Goal: Task Accomplishment & Management: Manage account settings

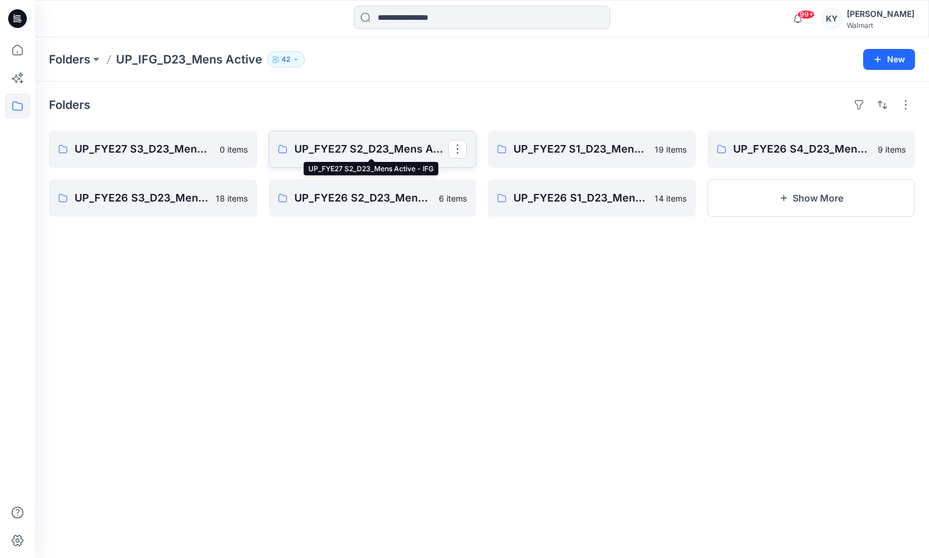
click at [395, 147] on p "UP_FYE27 S2_D23_Mens Active - IFG" at bounding box center [371, 149] width 154 height 16
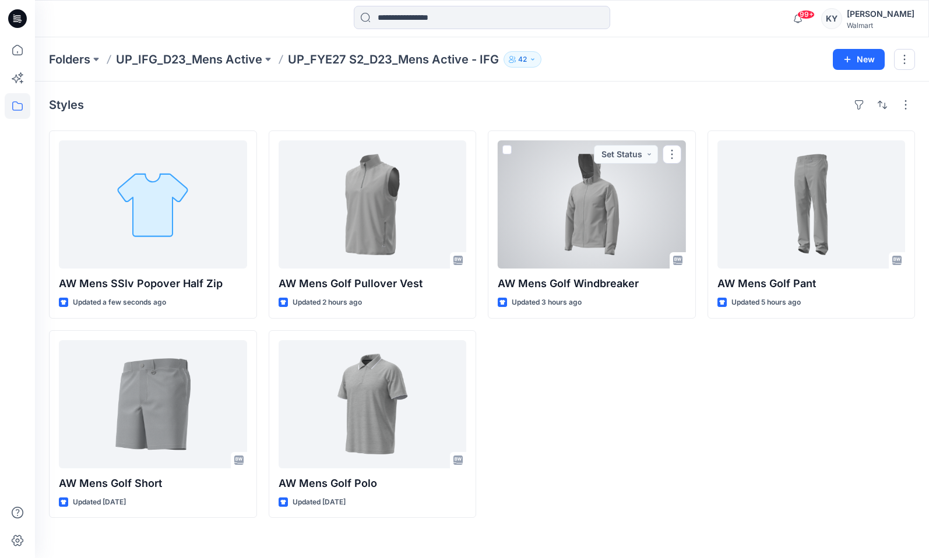
drag, startPoint x: 652, startPoint y: 227, endPoint x: 663, endPoint y: 226, distance: 11.1
click at [652, 227] on div at bounding box center [592, 204] width 188 height 128
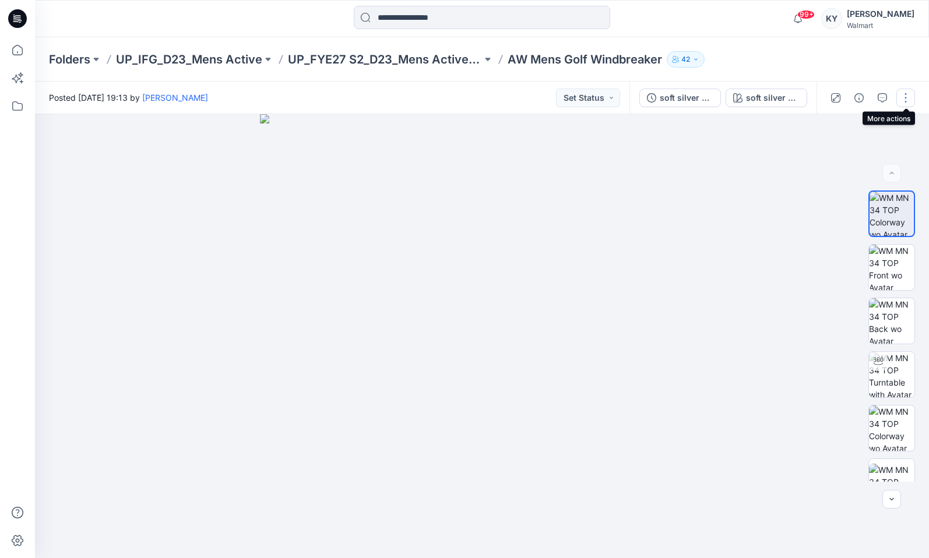
click at [907, 99] on button "button" at bounding box center [905, 98] width 19 height 19
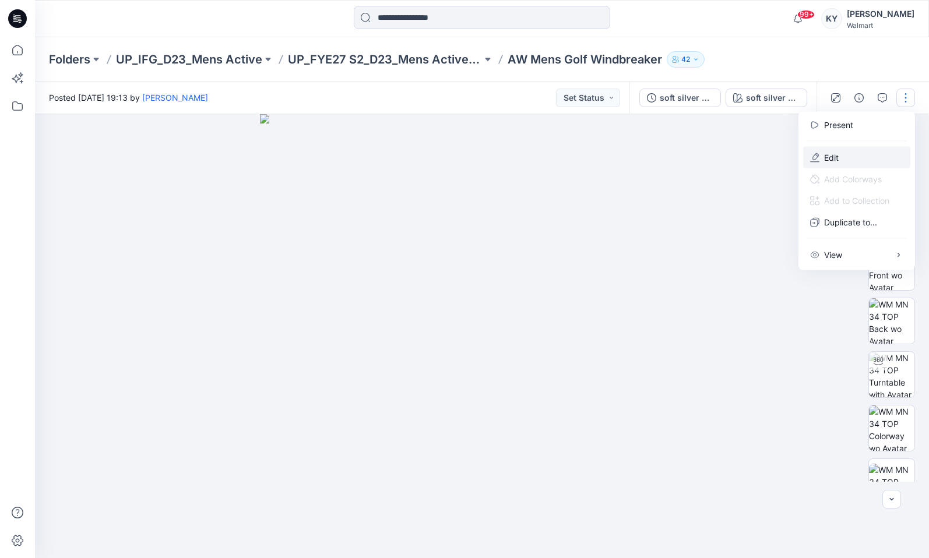
click at [853, 151] on button "Edit" at bounding box center [856, 158] width 107 height 22
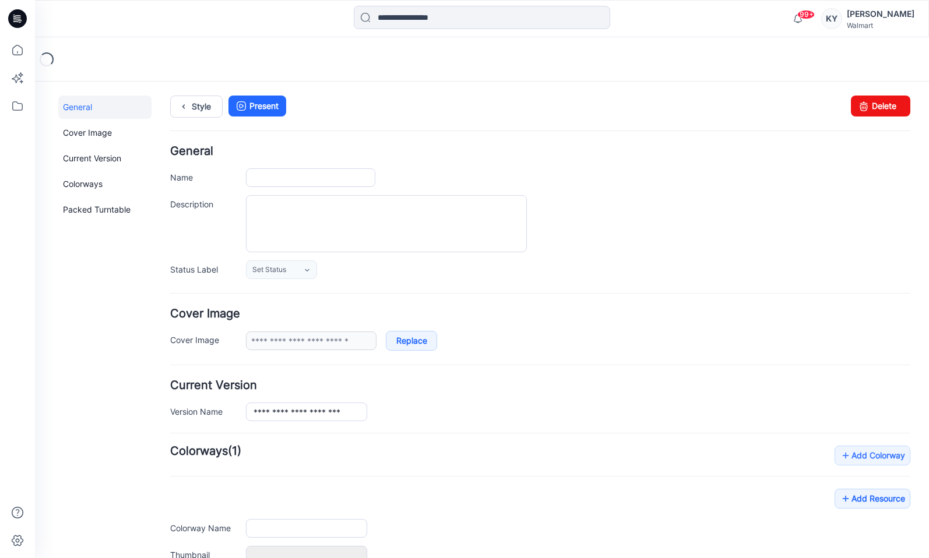
type input "**********"
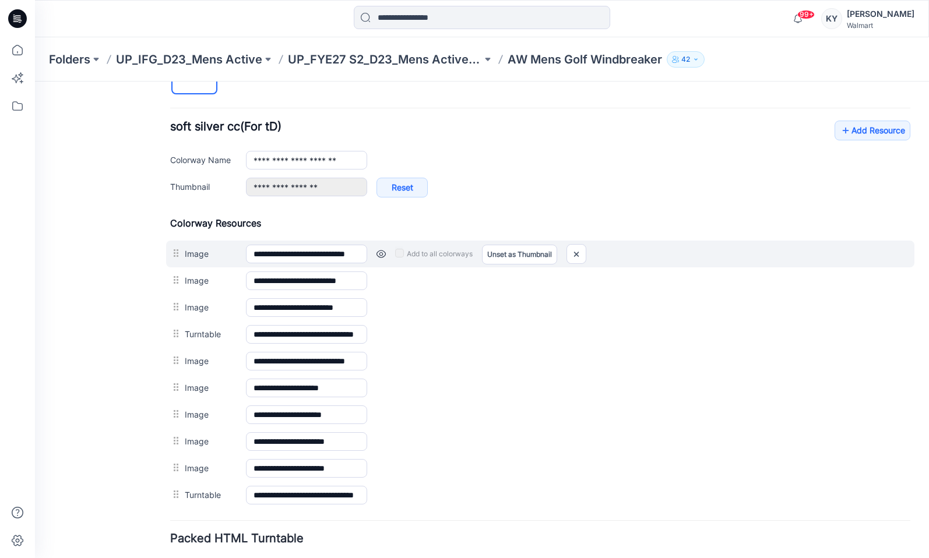
scroll to position [431, 0]
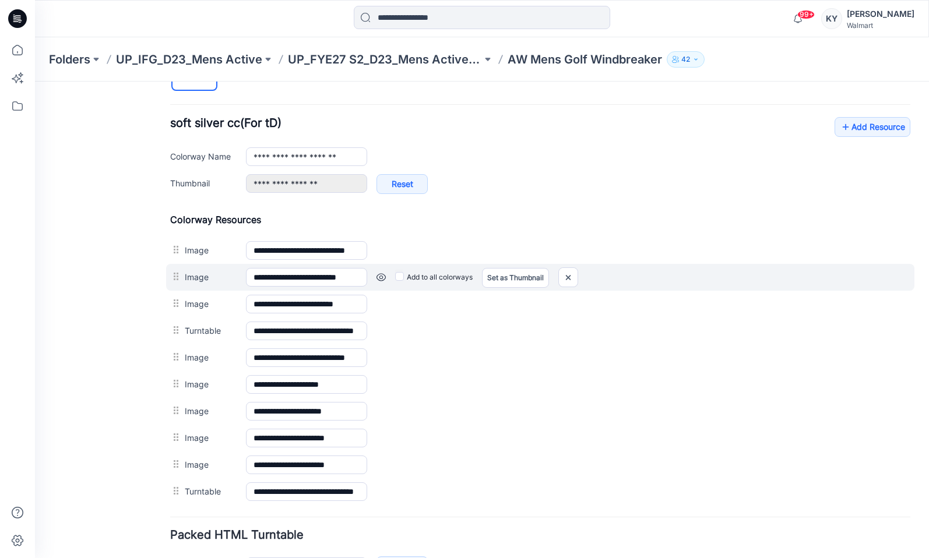
click at [35, 82] on link at bounding box center [35, 82] width 0 height 0
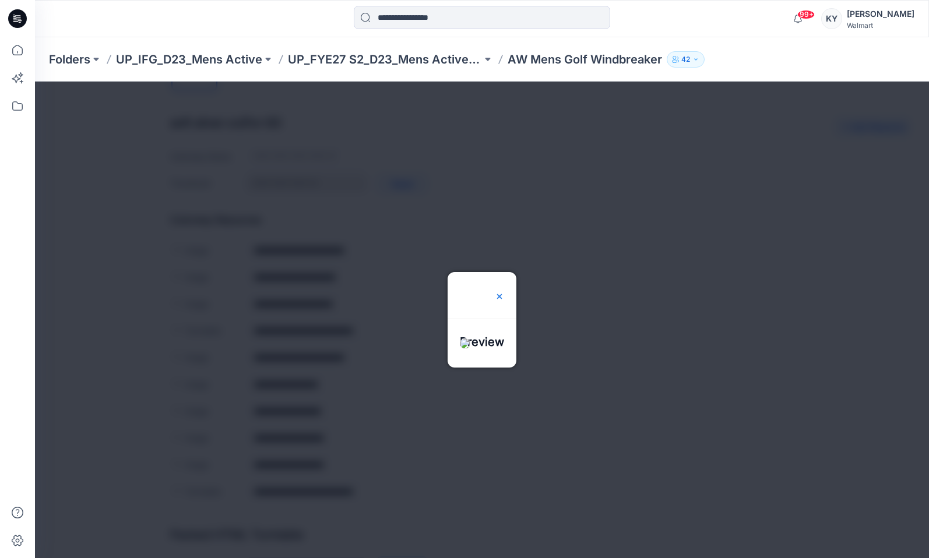
click at [504, 292] on img at bounding box center [499, 296] width 9 height 9
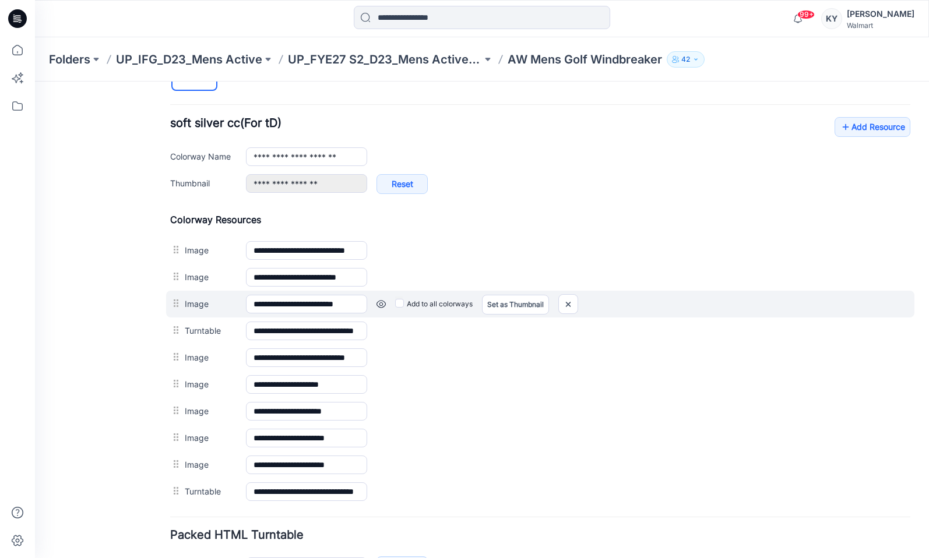
click at [35, 82] on link at bounding box center [35, 82] width 0 height 0
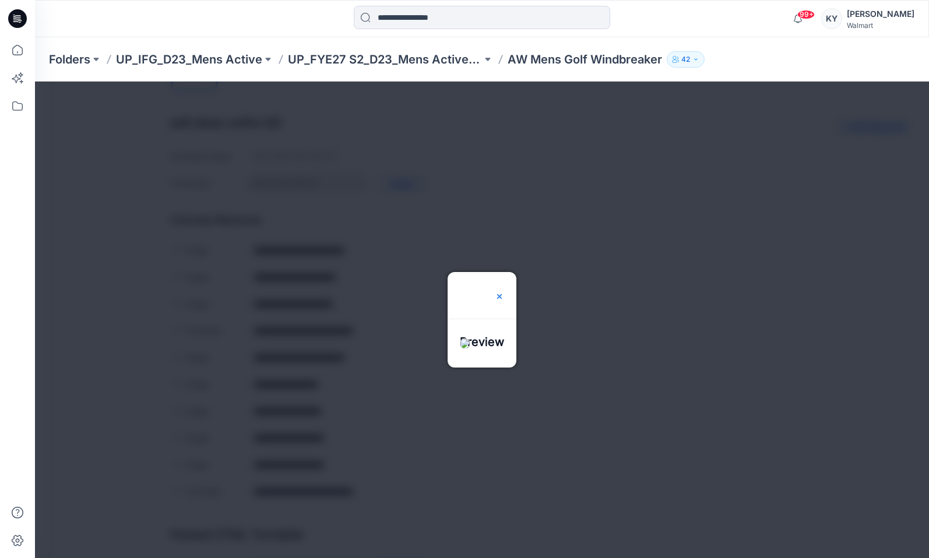
click at [504, 292] on img at bounding box center [499, 296] width 9 height 9
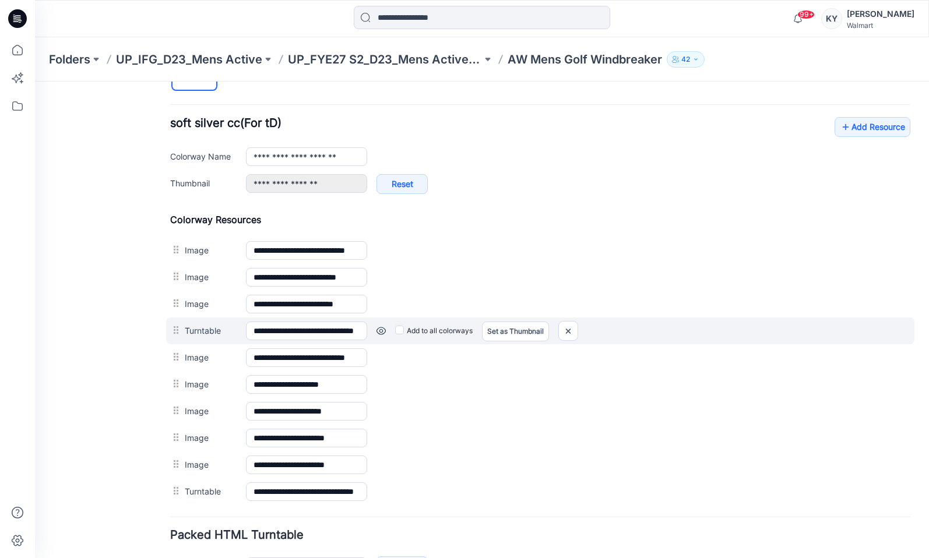
click at [35, 82] on link at bounding box center [35, 82] width 0 height 0
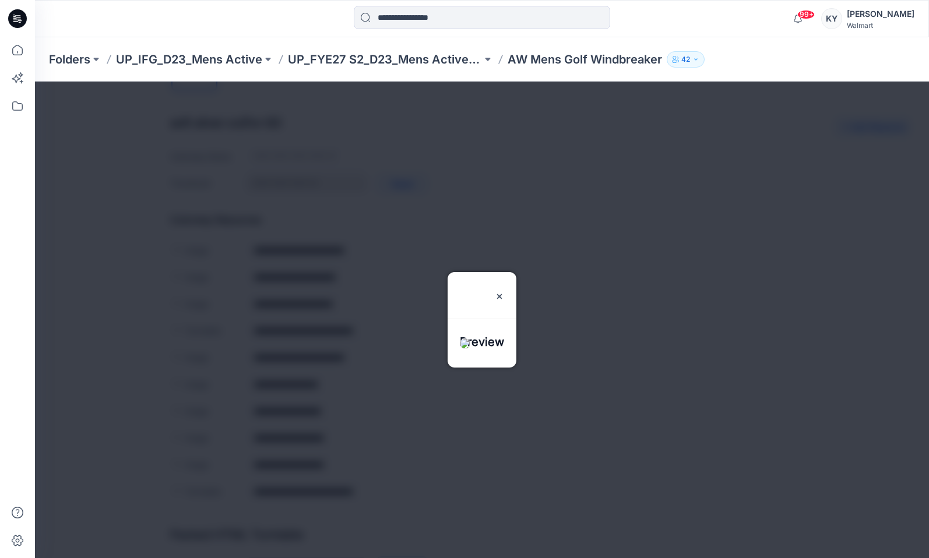
drag, startPoint x: 523, startPoint y: 256, endPoint x: 511, endPoint y: 257, distance: 12.3
click at [504, 292] on img at bounding box center [499, 296] width 9 height 9
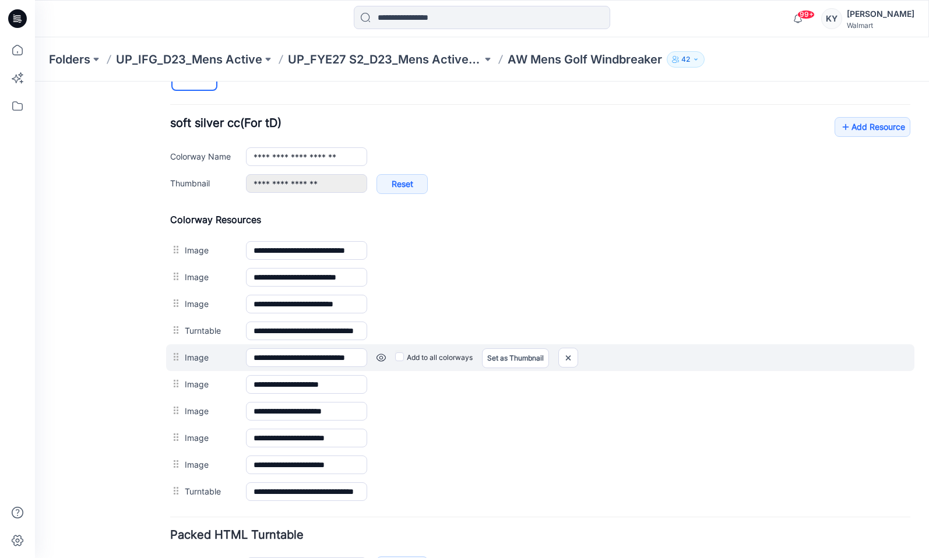
click at [35, 82] on link at bounding box center [35, 82] width 0 height 0
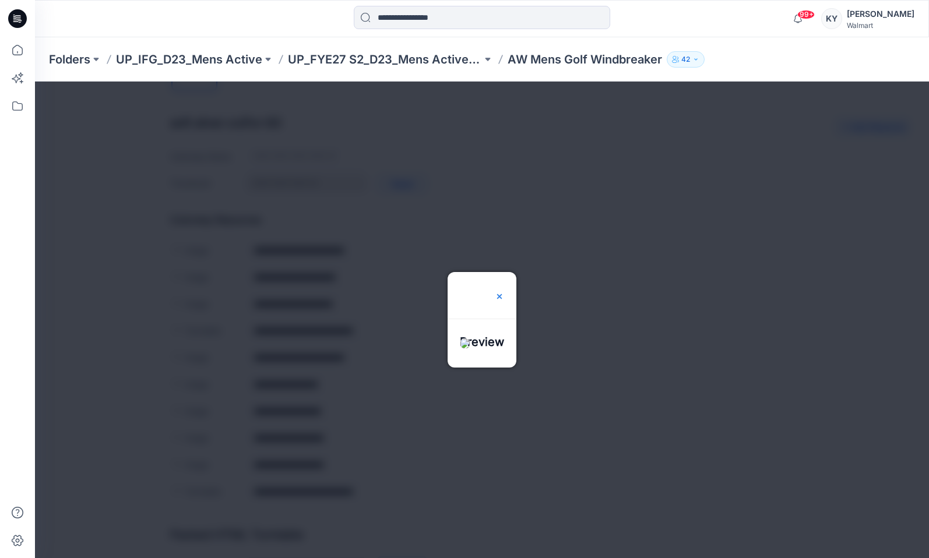
click at [504, 292] on img at bounding box center [499, 296] width 9 height 9
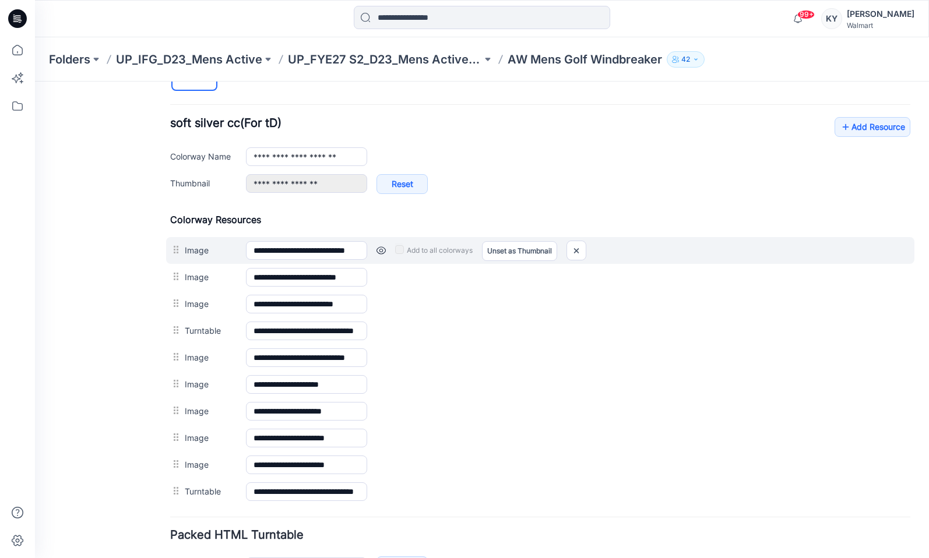
click at [380, 255] on link at bounding box center [380, 250] width 9 height 9
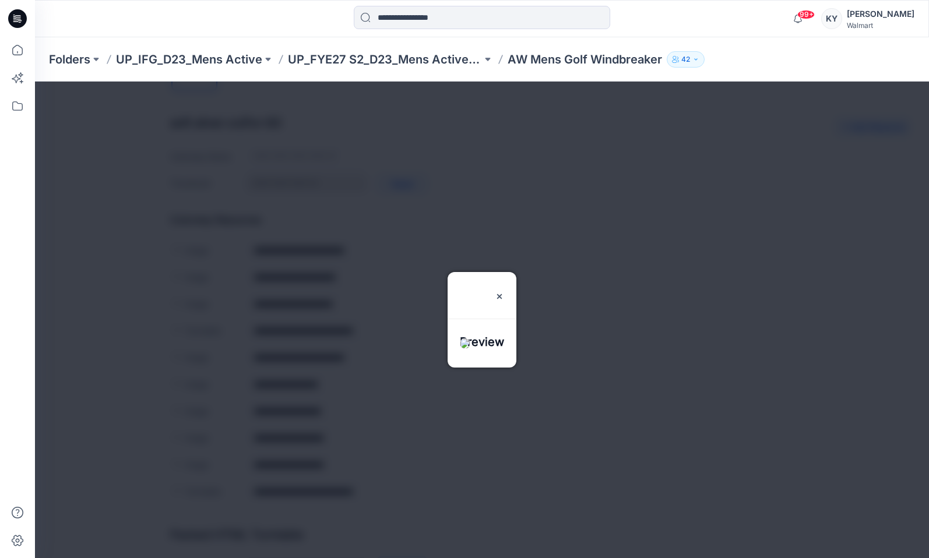
click at [563, 309] on div at bounding box center [482, 320] width 894 height 477
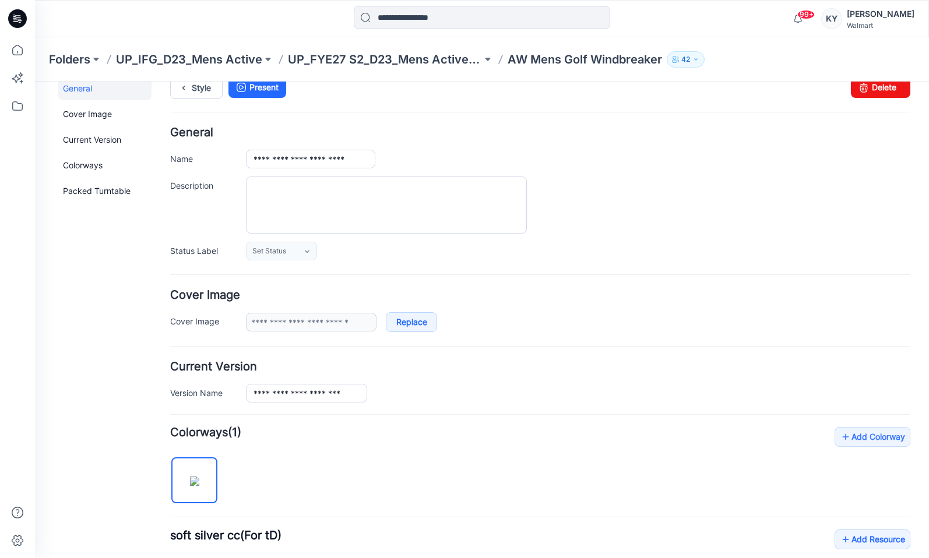
scroll to position [0, 0]
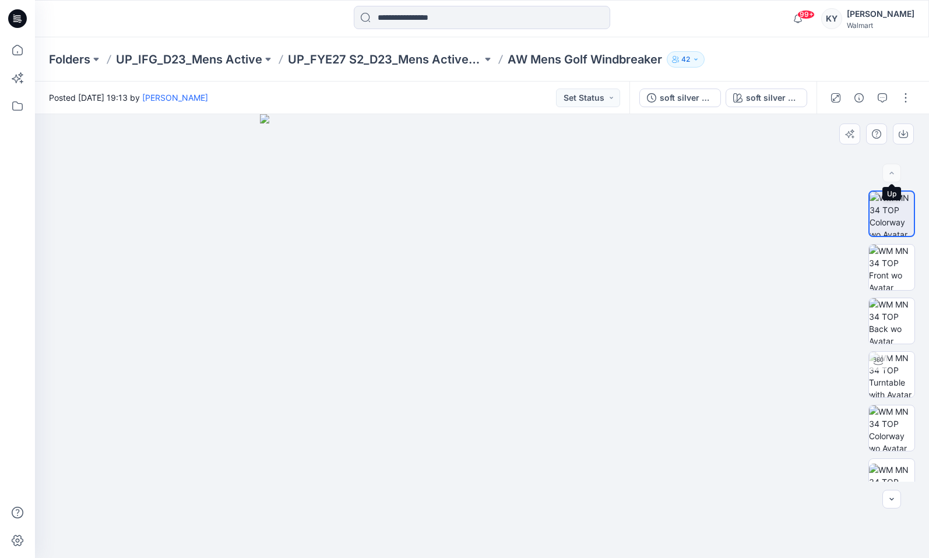
click at [890, 175] on div at bounding box center [891, 173] width 19 height 19
click at [441, 60] on p "UP_FYE27 S2_D23_Mens Active - IFG" at bounding box center [385, 59] width 194 height 16
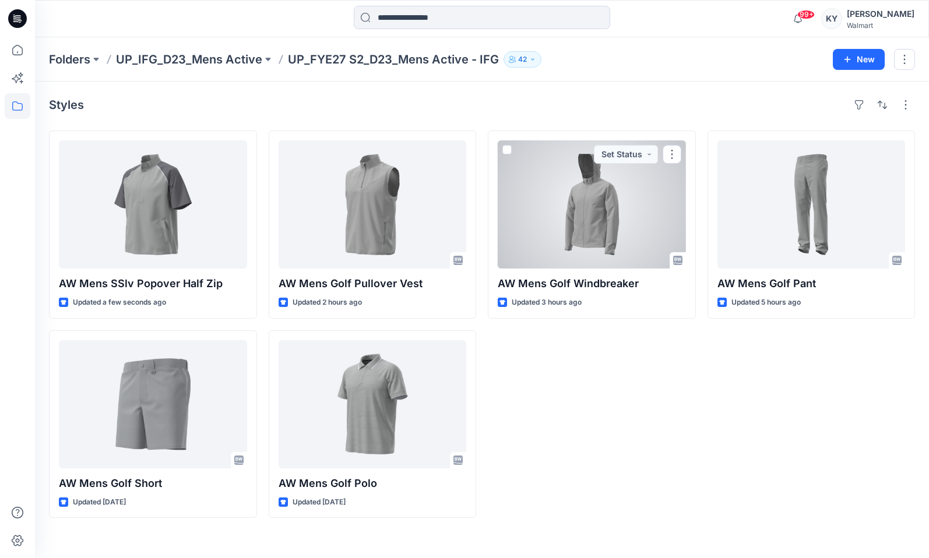
click at [643, 224] on div at bounding box center [592, 204] width 188 height 128
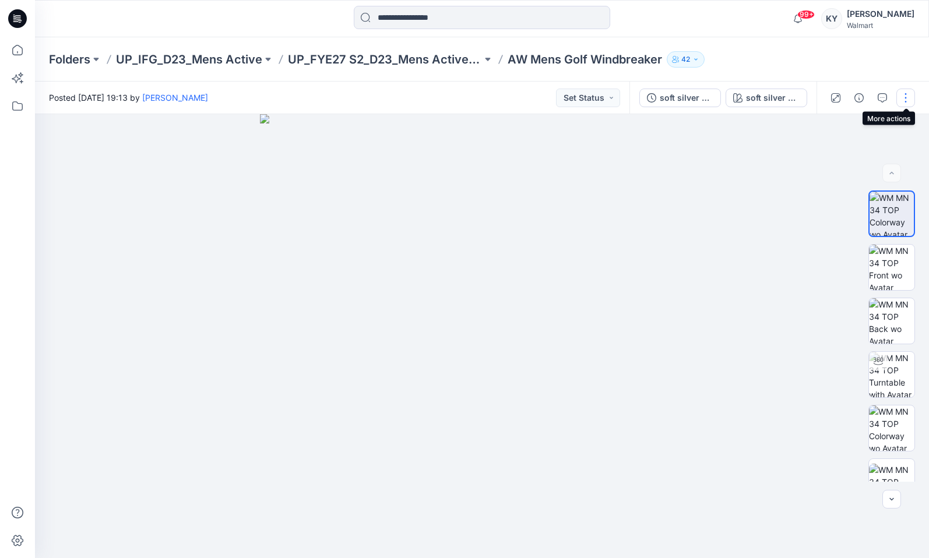
click at [906, 100] on button "button" at bounding box center [905, 98] width 19 height 19
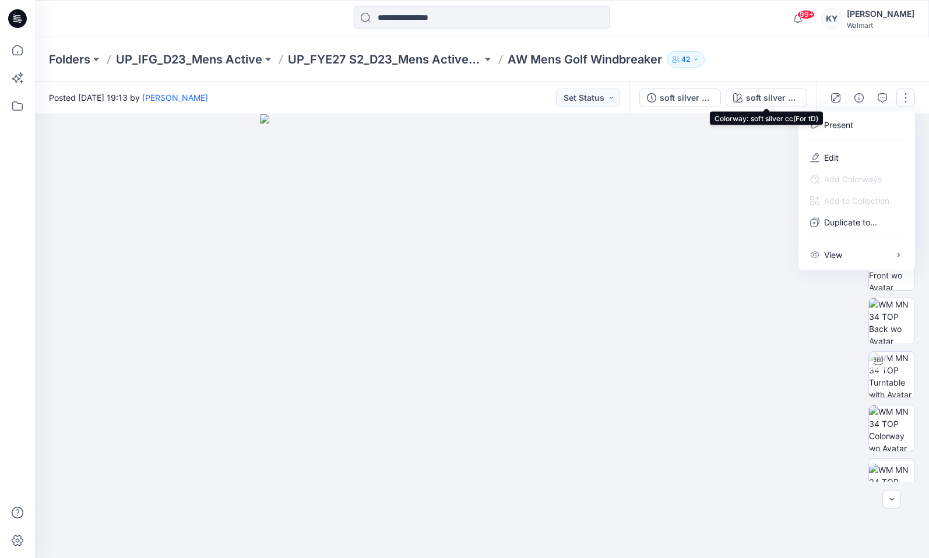
click at [787, 96] on div "soft silver cc(For tD)" at bounding box center [773, 97] width 54 height 13
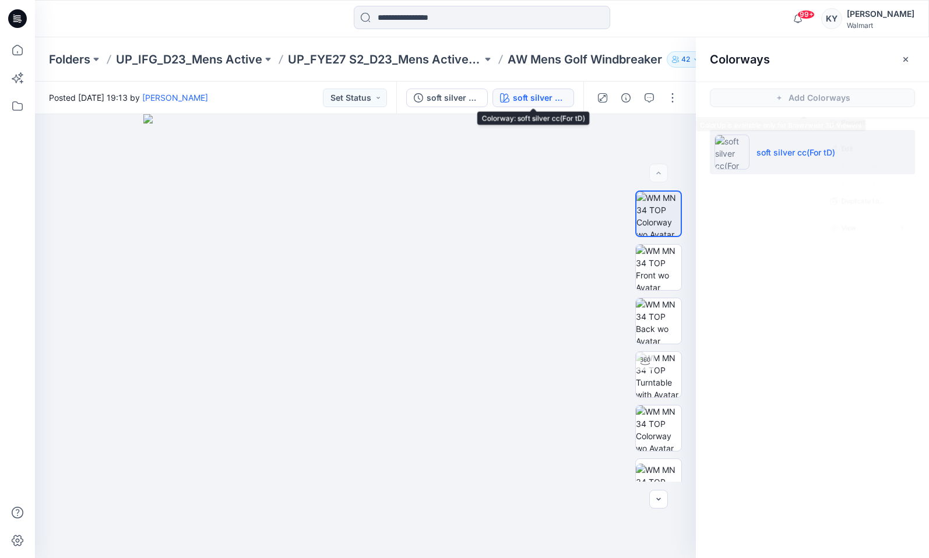
click at [787, 97] on span "Add Colorways" at bounding box center [812, 98] width 233 height 33
click at [910, 57] on button "button" at bounding box center [905, 59] width 19 height 19
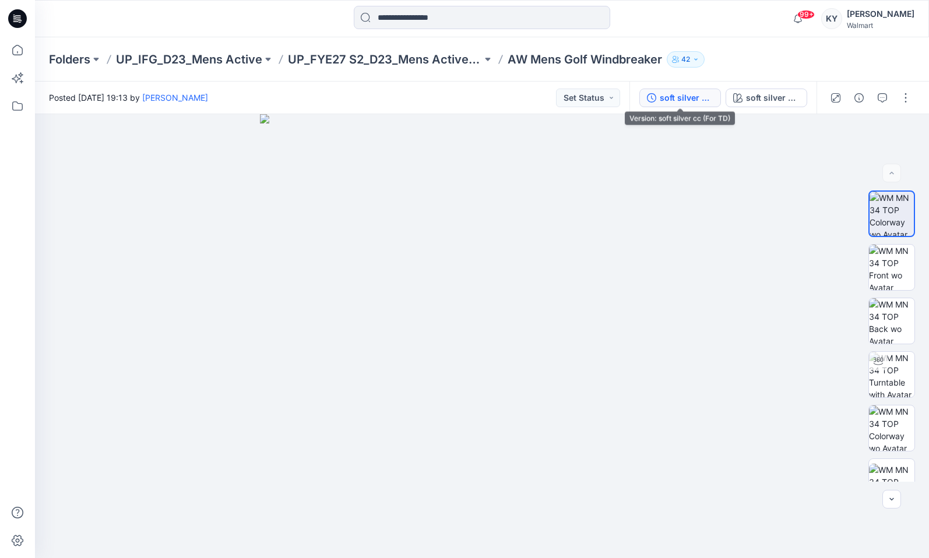
click at [684, 105] on button "soft silver cc (For TD)" at bounding box center [680, 98] width 82 height 19
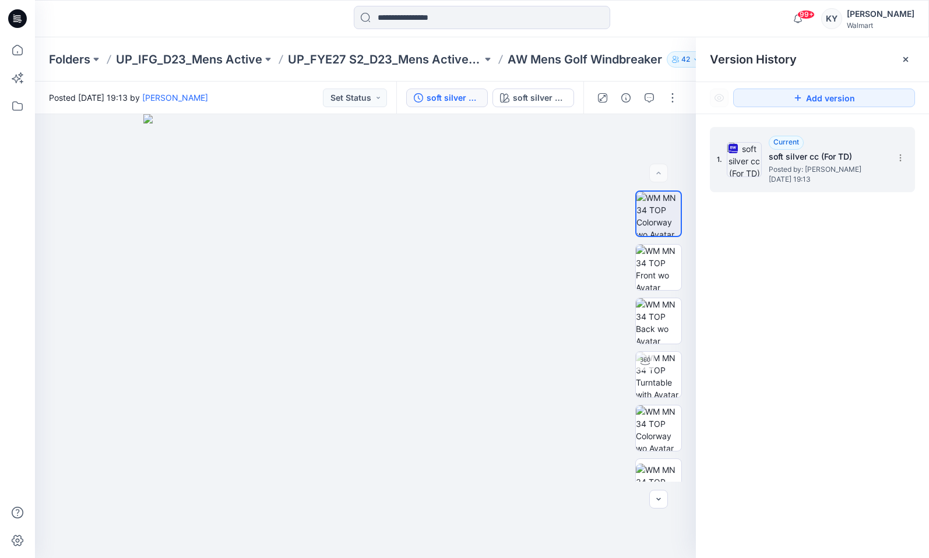
click at [807, 173] on span "Posted by: [PERSON_NAME]" at bounding box center [827, 170] width 117 height 12
click at [899, 156] on icon at bounding box center [900, 157] width 9 height 9
click at [569, 167] on img at bounding box center [365, 336] width 444 height 444
click at [910, 59] on icon at bounding box center [905, 59] width 9 height 9
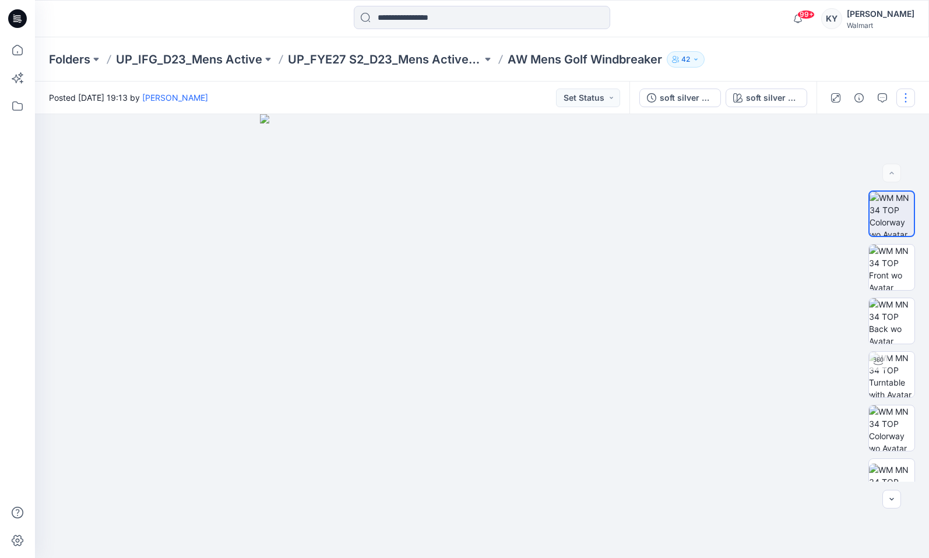
click at [906, 94] on button "button" at bounding box center [905, 98] width 19 height 19
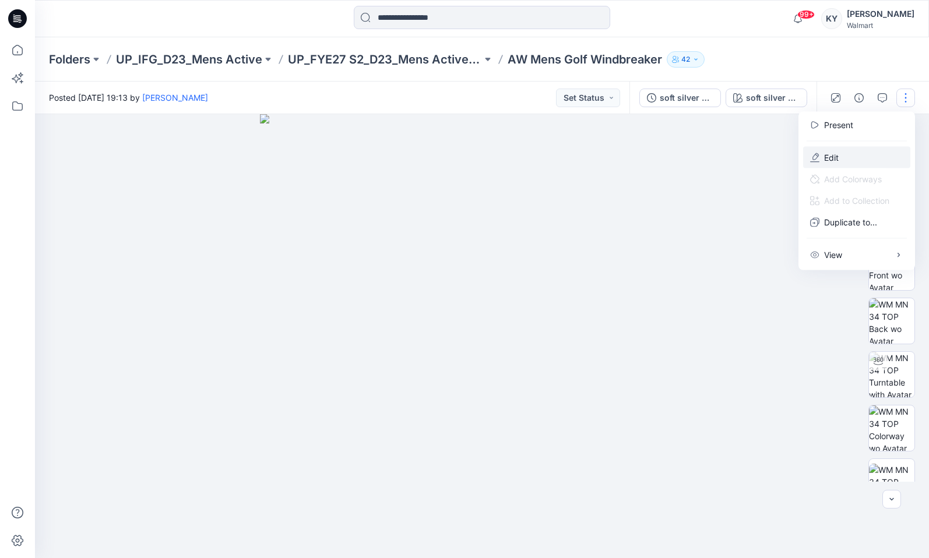
click at [847, 160] on button "Edit" at bounding box center [856, 158] width 107 height 22
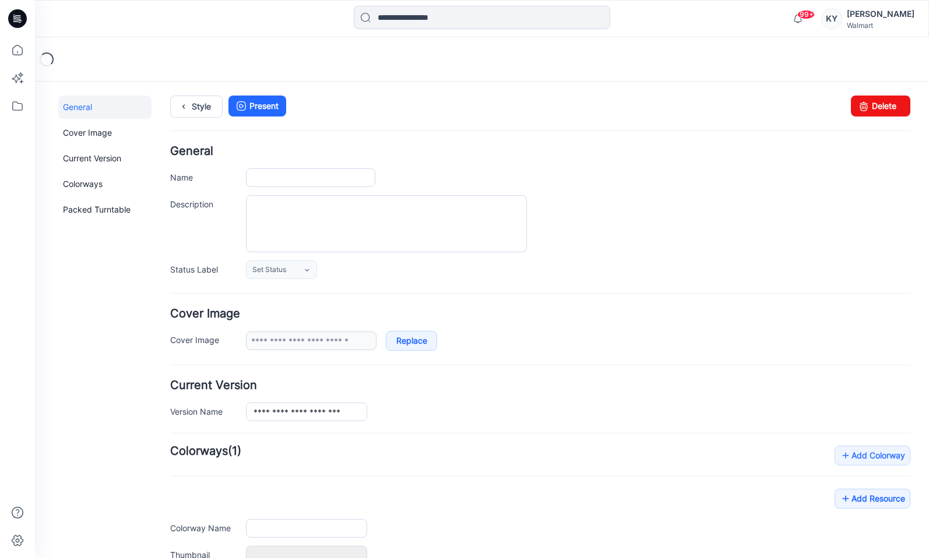
type input "**********"
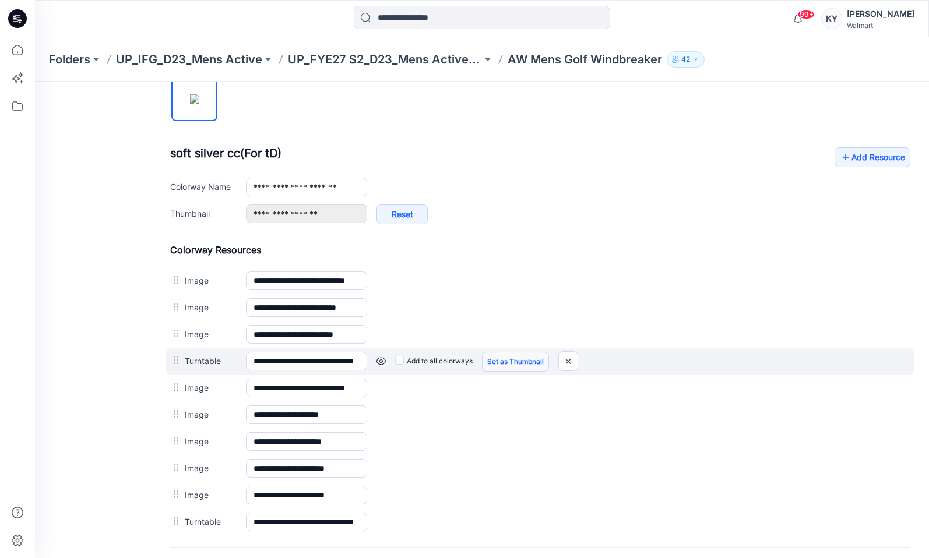
scroll to position [512, 0]
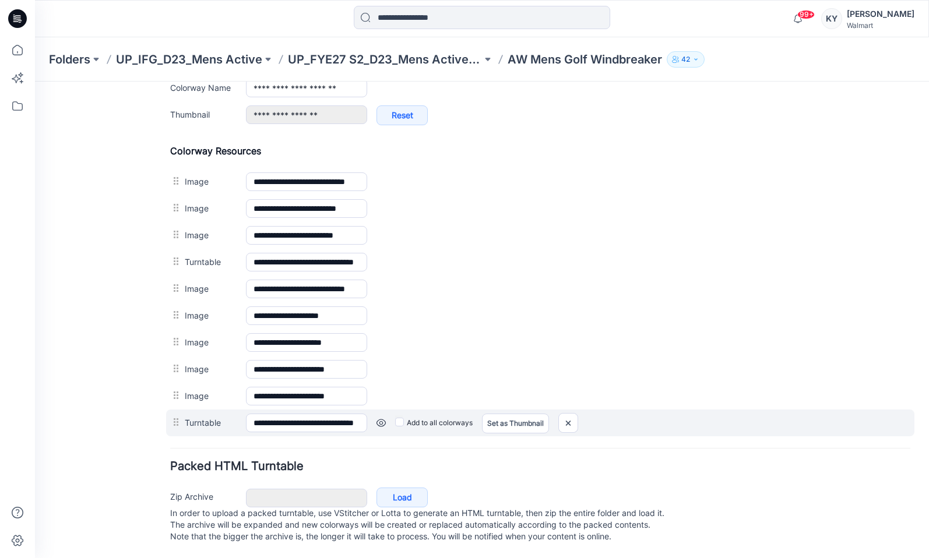
click at [35, 82] on link at bounding box center [35, 82] width 0 height 0
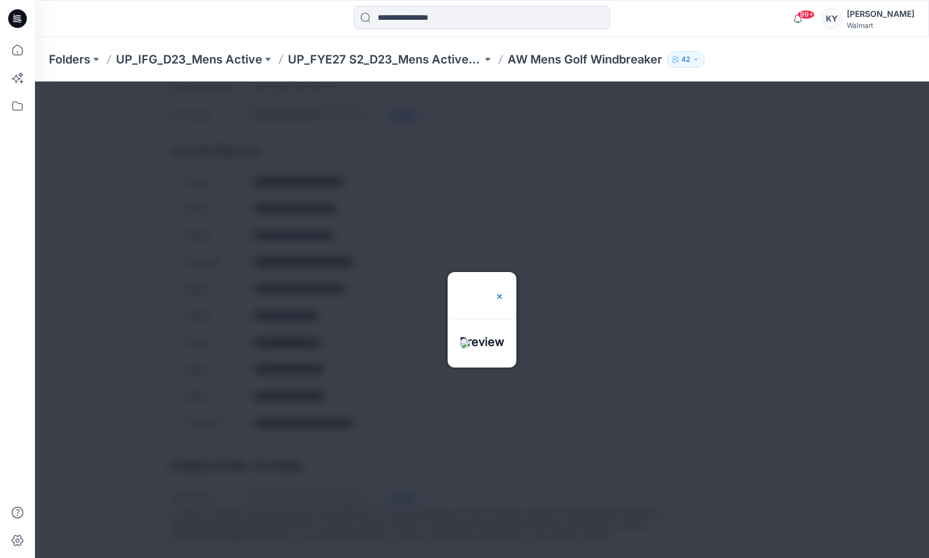
drag, startPoint x: 524, startPoint y: 255, endPoint x: 518, endPoint y: 255, distance: 5.9
click at [504, 292] on img at bounding box center [499, 296] width 9 height 9
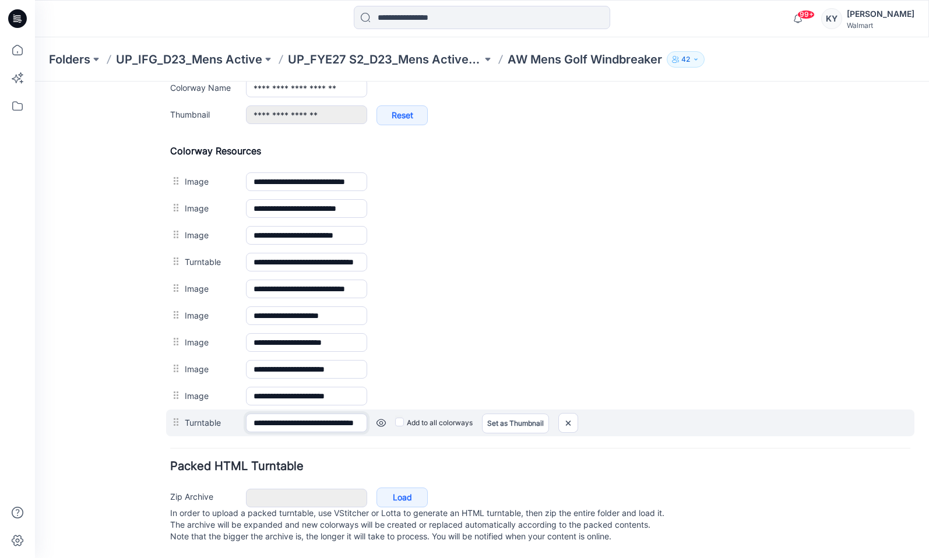
click at [256, 421] on div "**********" at bounding box center [540, 423] width 748 height 27
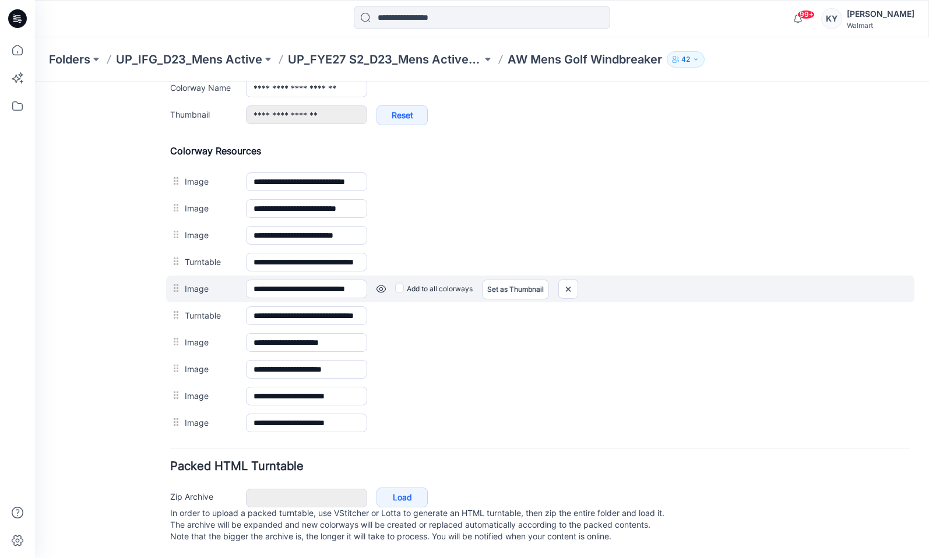
click at [35, 82] on link at bounding box center [35, 82] width 0 height 0
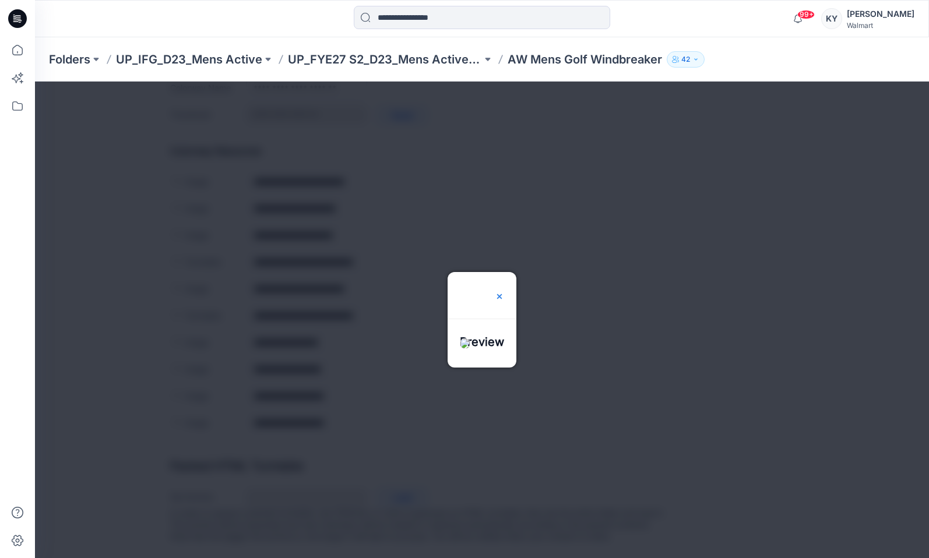
click at [504, 292] on img at bounding box center [499, 296] width 9 height 9
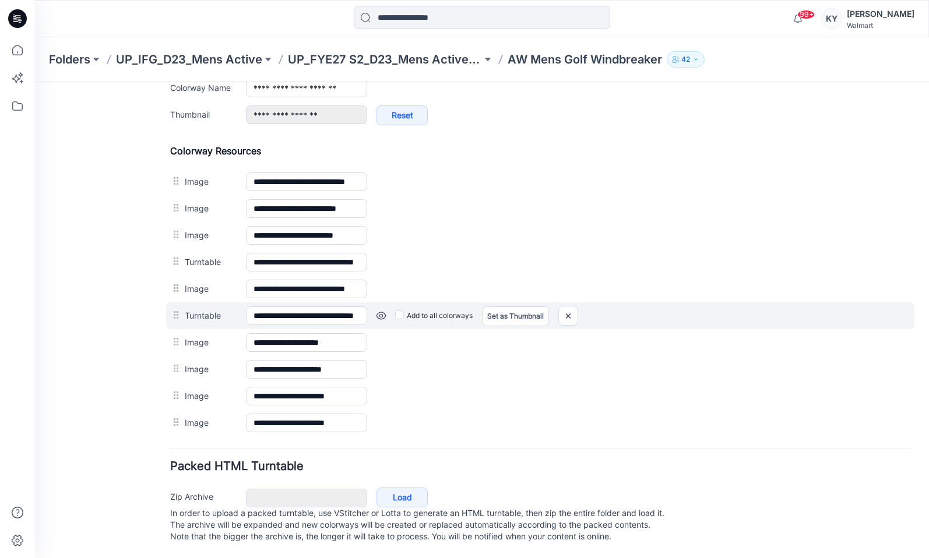
drag, startPoint x: 175, startPoint y: 304, endPoint x: 242, endPoint y: 312, distance: 67.4
click at [35, 82] on img at bounding box center [35, 82] width 0 height 0
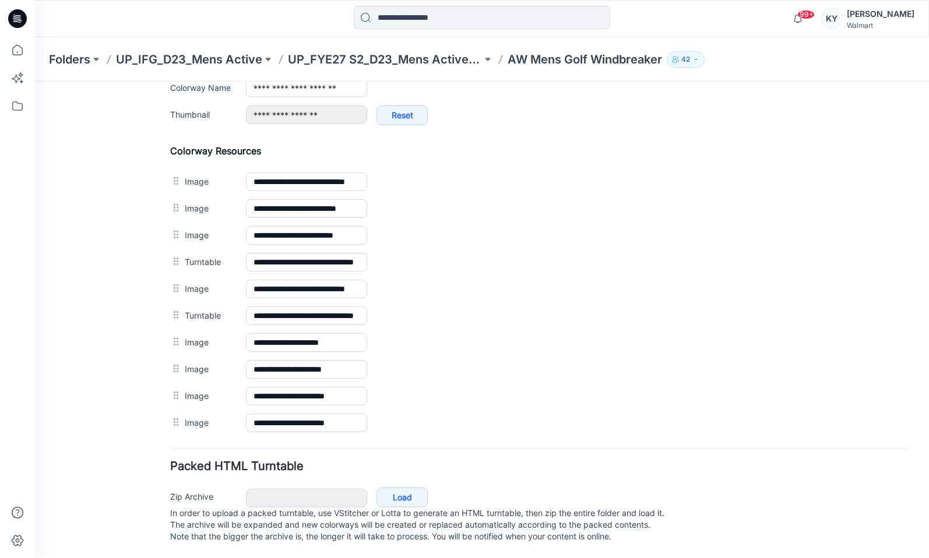
scroll to position [485, 0]
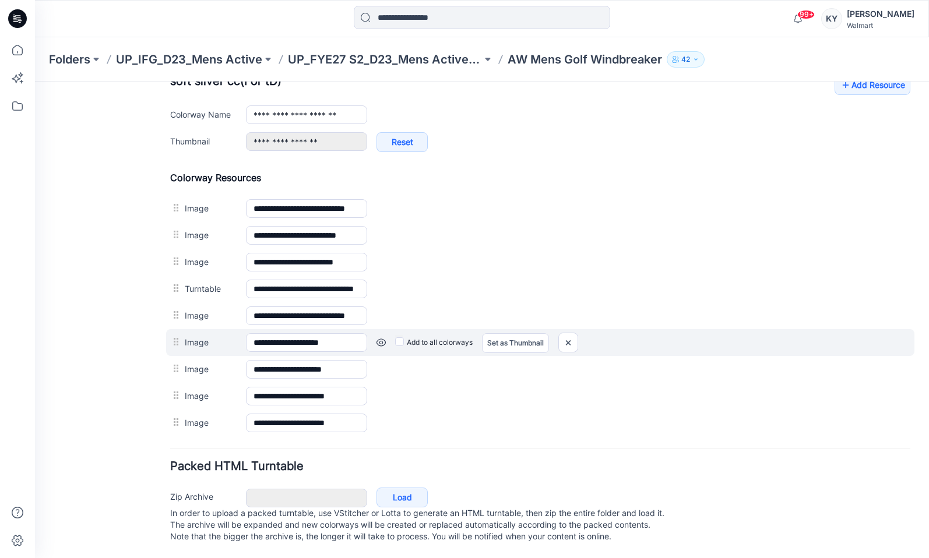
click at [35, 82] on link at bounding box center [35, 82] width 0 height 0
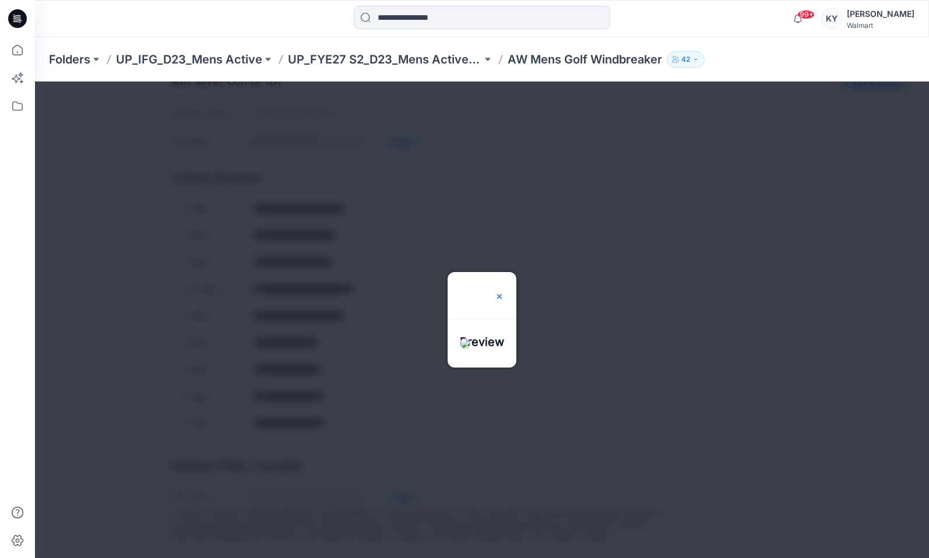
click at [504, 292] on img at bounding box center [499, 296] width 9 height 9
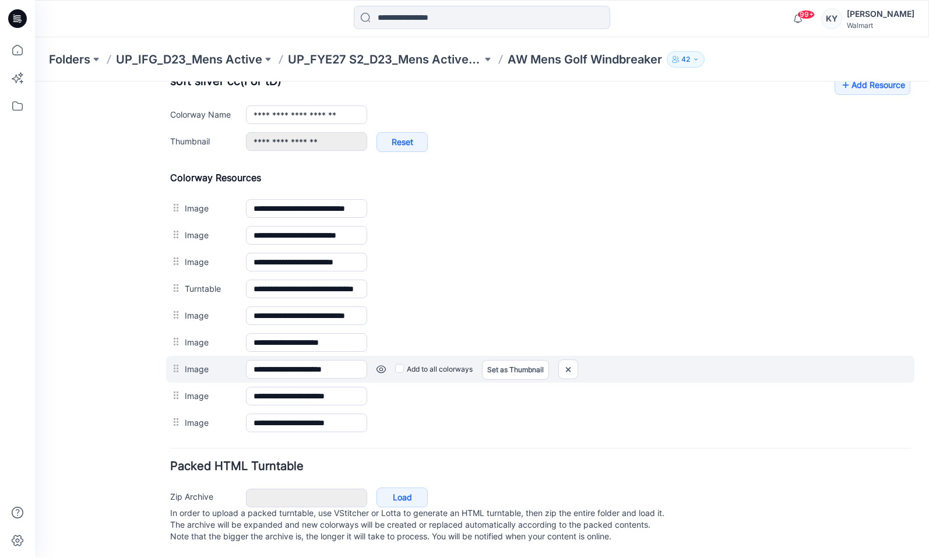
click at [35, 82] on link at bounding box center [35, 82] width 0 height 0
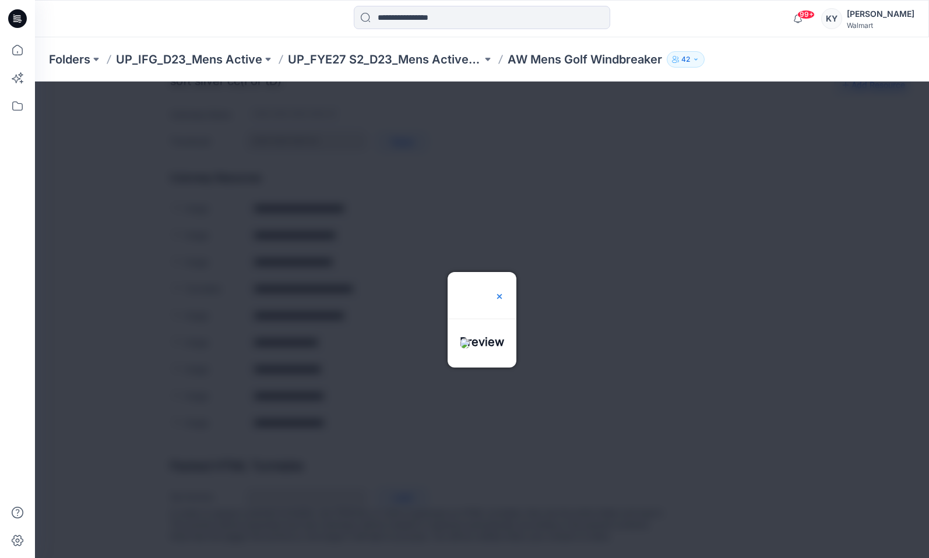
click at [504, 292] on img at bounding box center [499, 296] width 9 height 9
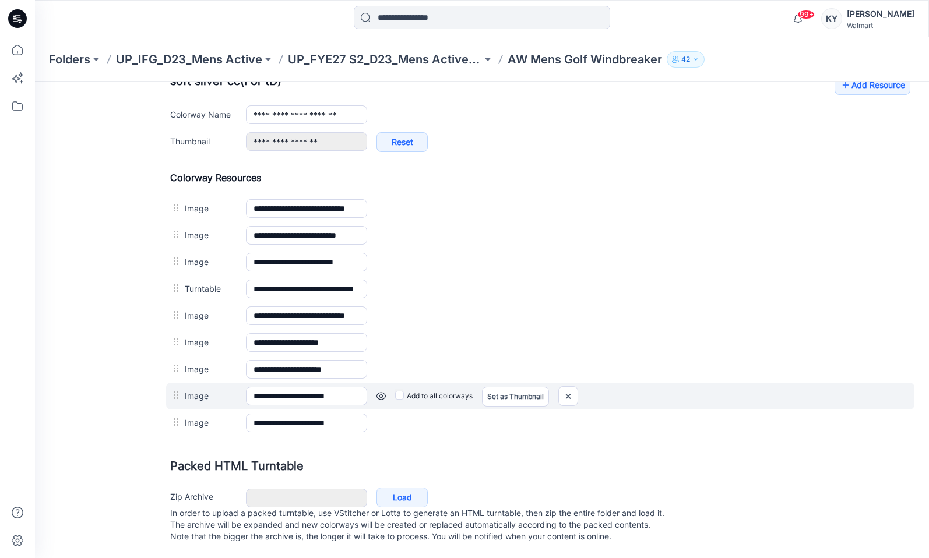
click at [35, 82] on link at bounding box center [35, 82] width 0 height 0
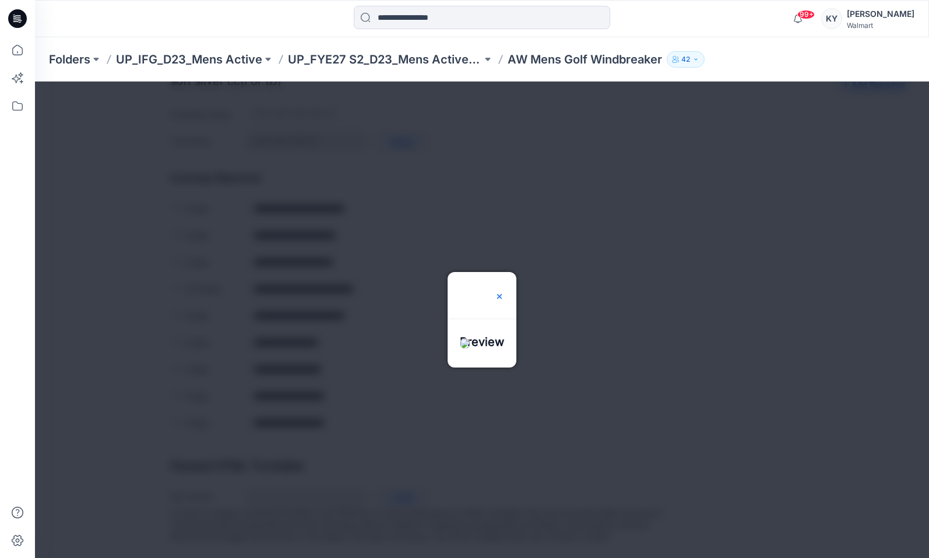
click at [504, 292] on img at bounding box center [499, 296] width 9 height 9
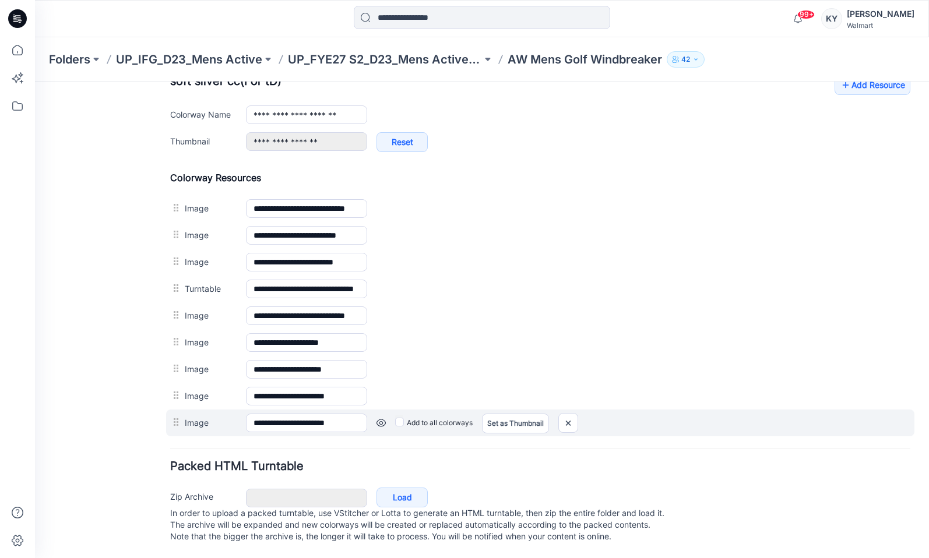
click at [35, 82] on link at bounding box center [35, 82] width 0 height 0
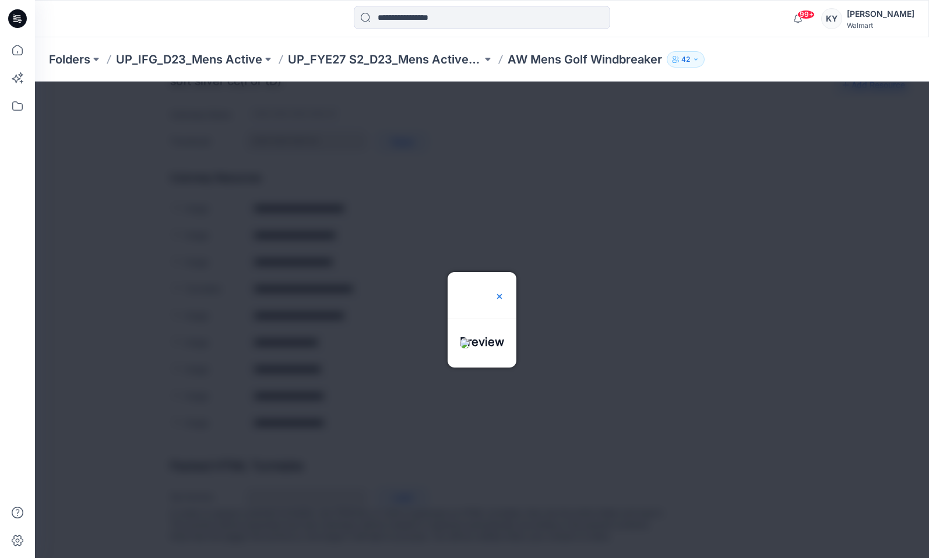
click at [504, 292] on img at bounding box center [499, 296] width 9 height 9
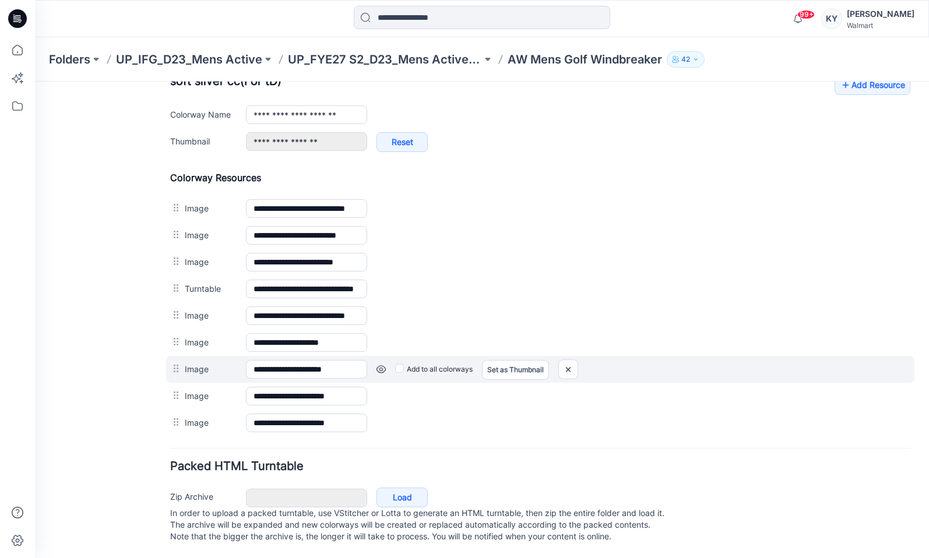
click at [35, 82] on link at bounding box center [35, 82] width 0 height 0
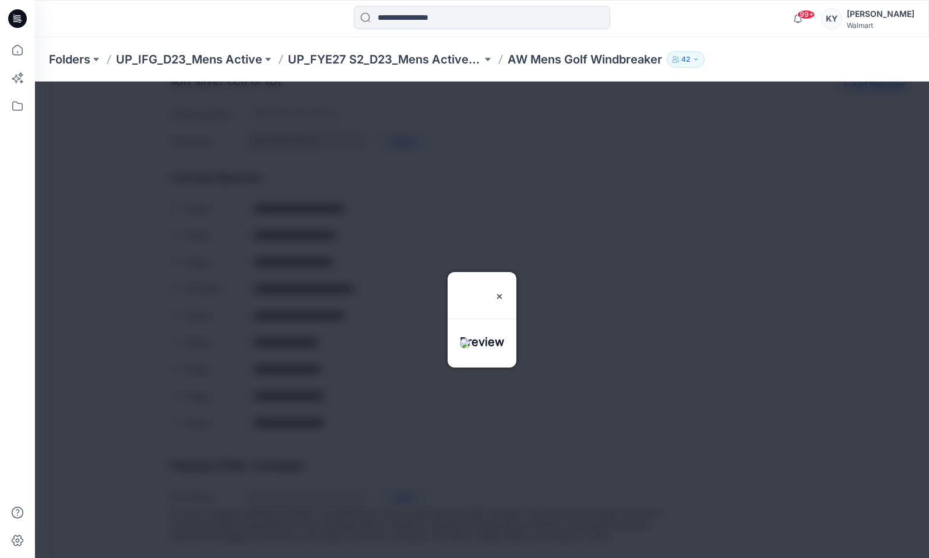
click at [516, 272] on div "Preview" at bounding box center [482, 288] width 69 height 33
drag, startPoint x: 525, startPoint y: 257, endPoint x: 517, endPoint y: 260, distance: 8.1
click at [504, 292] on img at bounding box center [499, 296] width 9 height 9
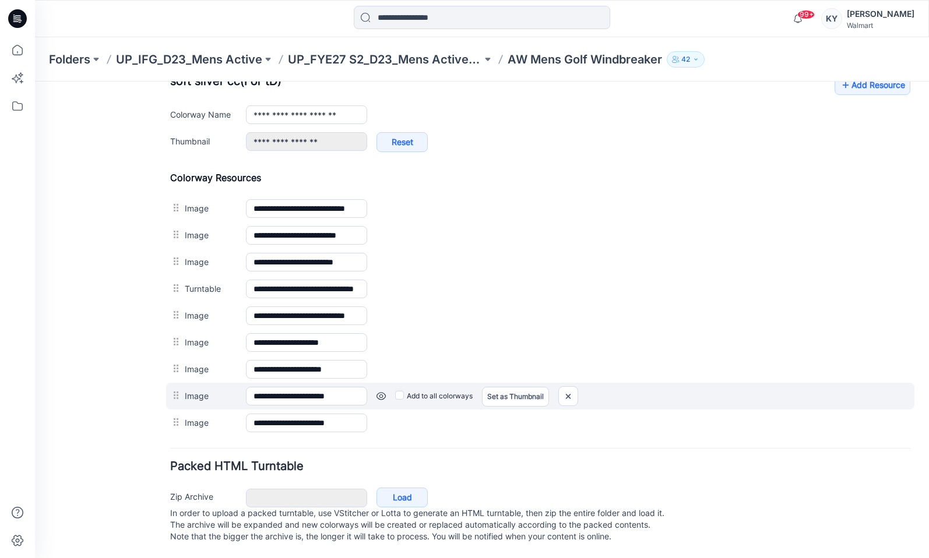
click at [35, 82] on link at bounding box center [35, 82] width 0 height 0
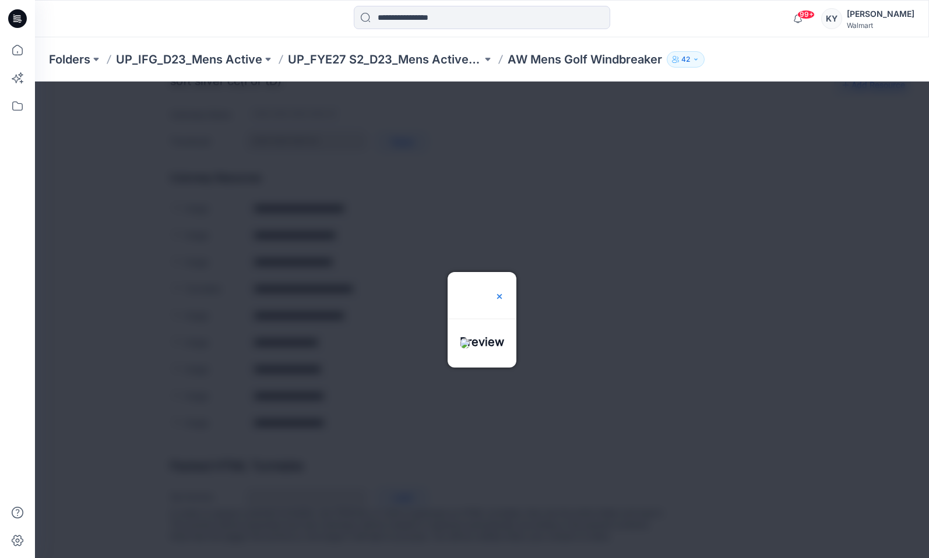
click at [504, 292] on img at bounding box center [499, 296] width 9 height 9
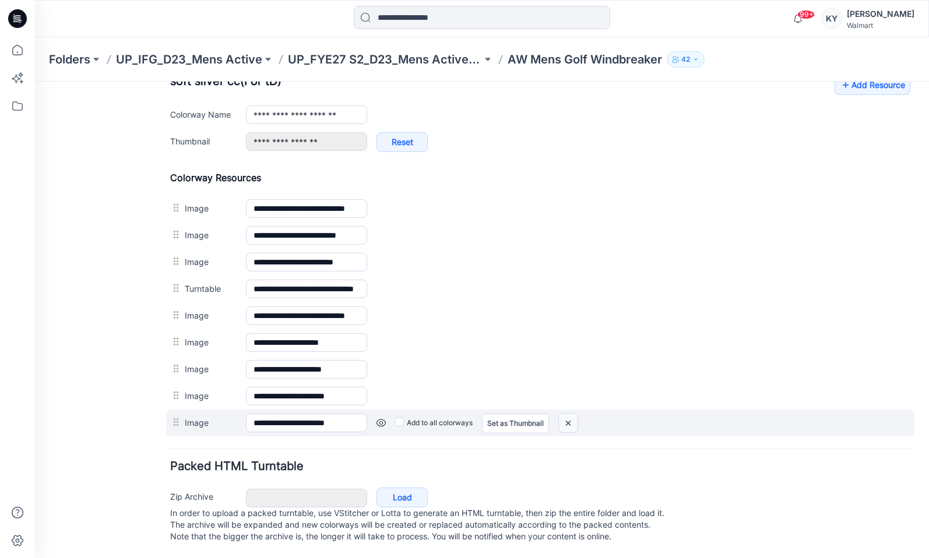
click at [35, 82] on img at bounding box center [35, 82] width 0 height 0
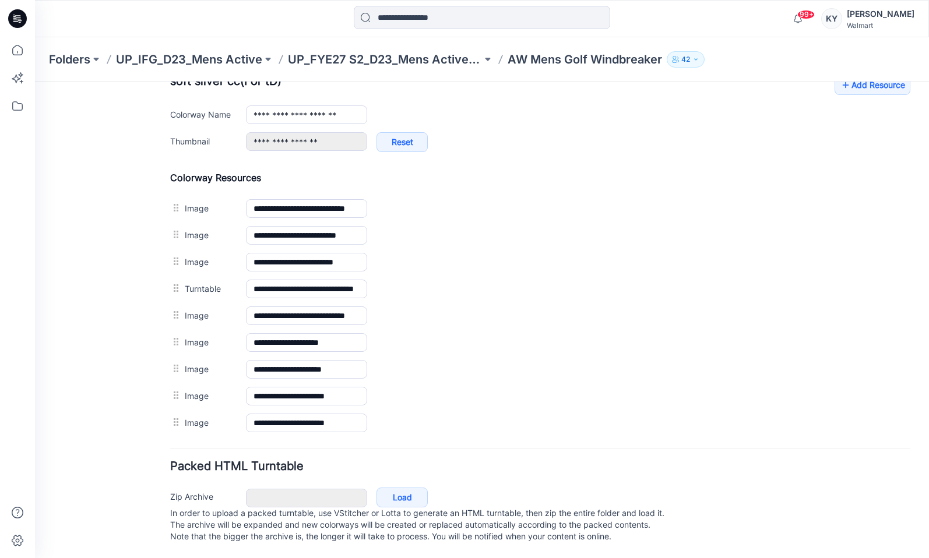
scroll to position [459, 0]
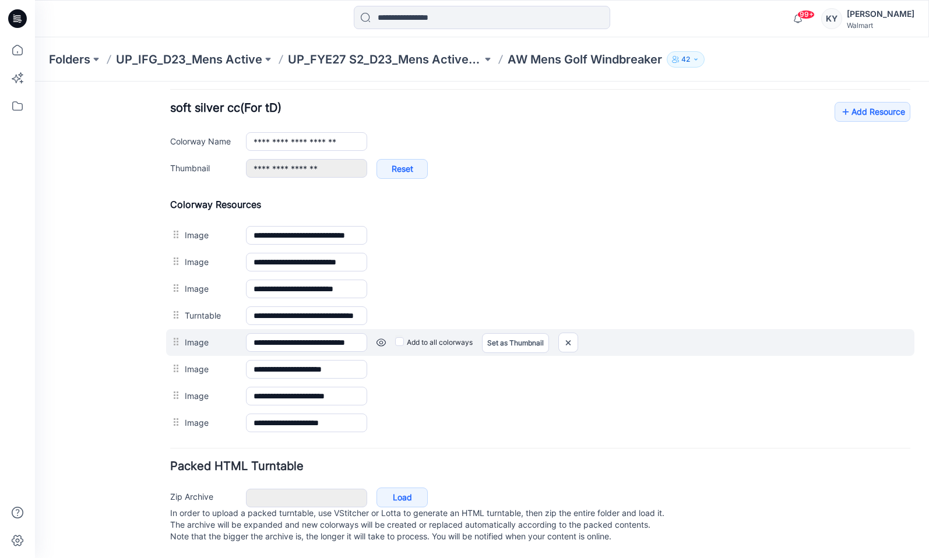
click at [35, 82] on link at bounding box center [35, 82] width 0 height 0
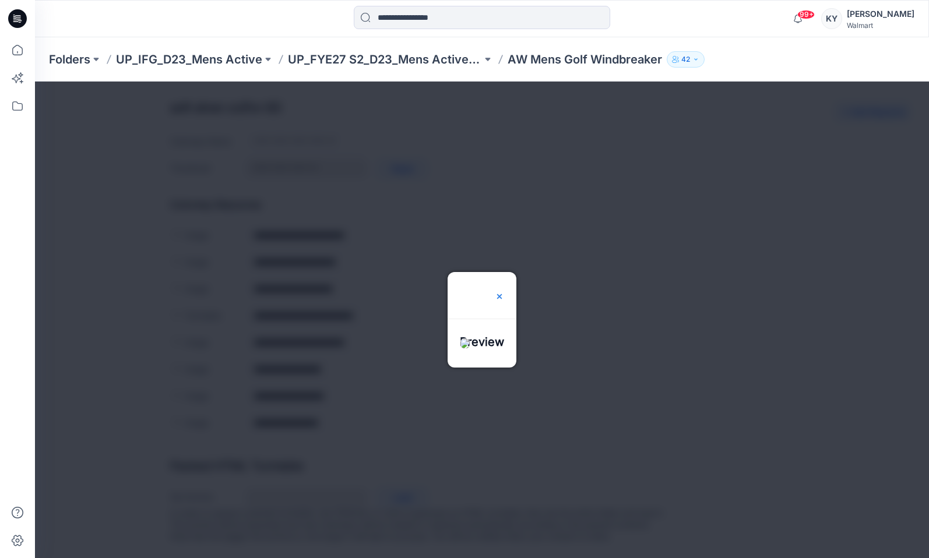
click at [504, 292] on img at bounding box center [499, 296] width 9 height 9
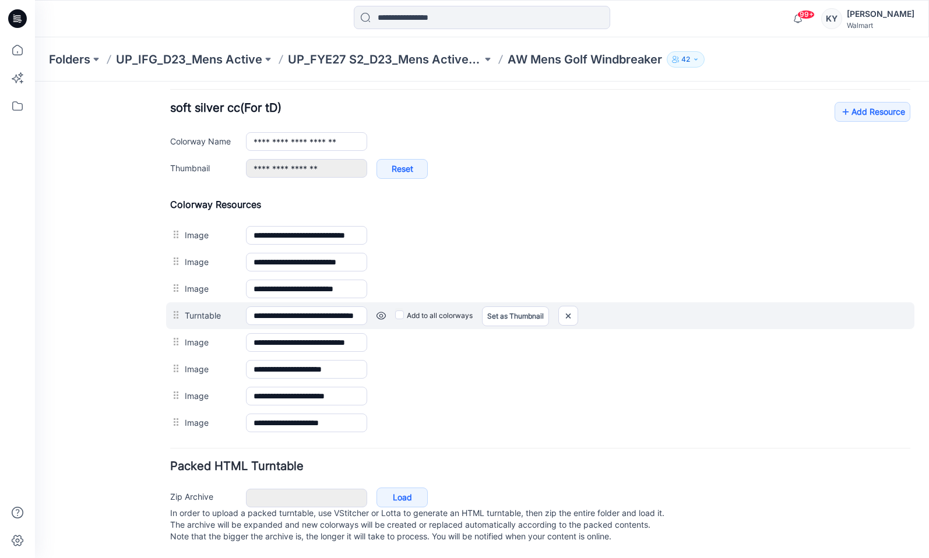
click at [35, 82] on link at bounding box center [35, 82] width 0 height 0
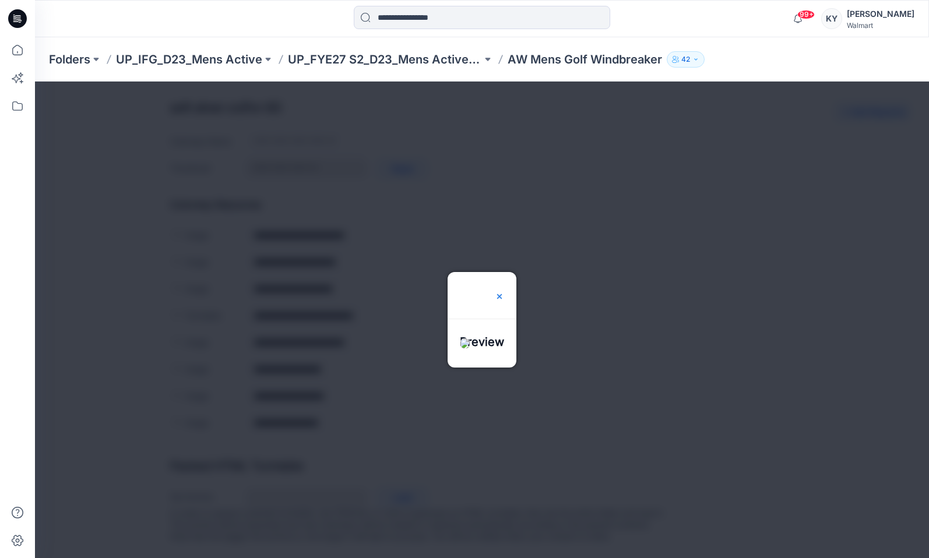
click at [504, 292] on img at bounding box center [499, 296] width 9 height 9
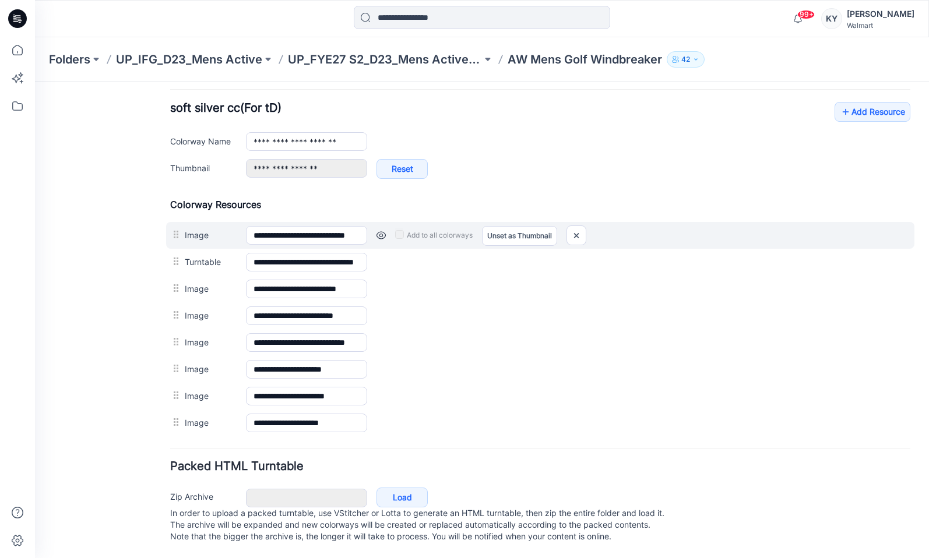
click at [378, 231] on link at bounding box center [380, 235] width 9 height 9
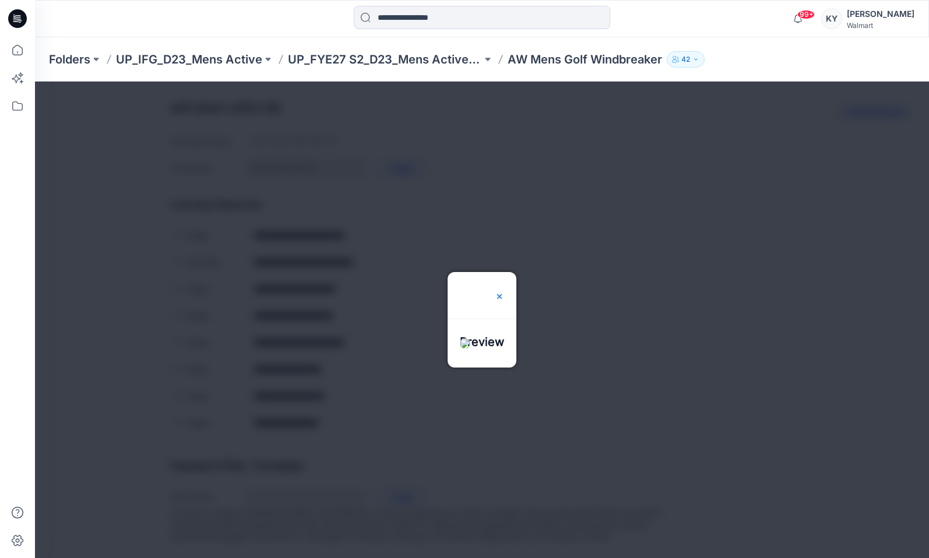
click at [504, 292] on img at bounding box center [499, 296] width 9 height 9
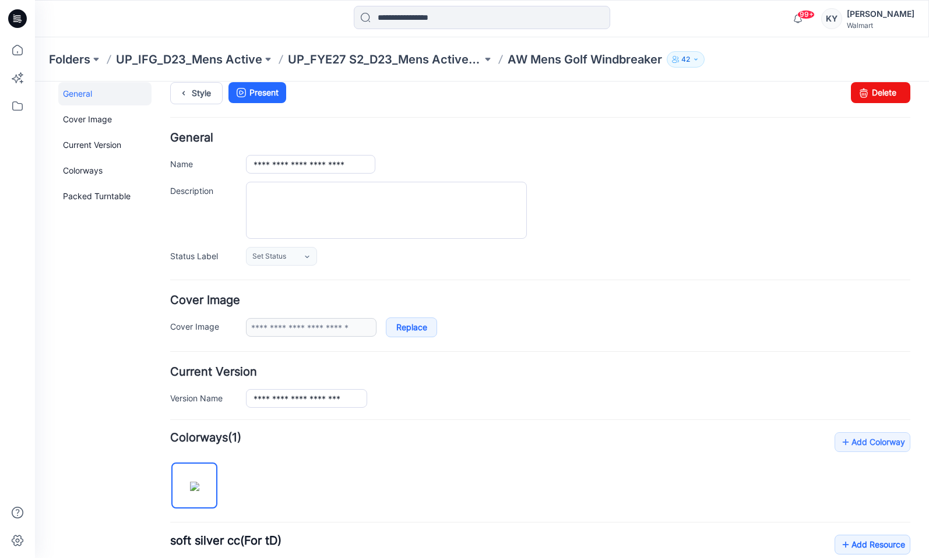
scroll to position [0, 0]
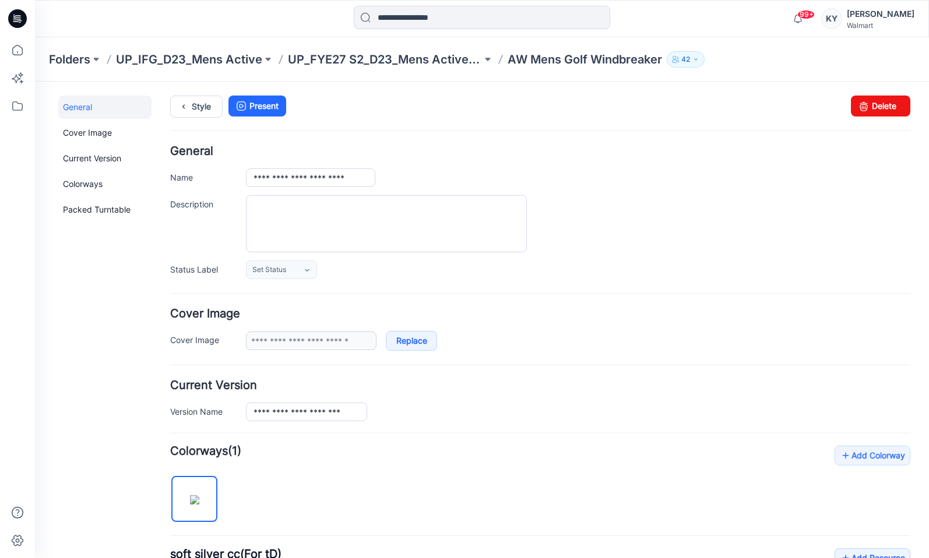
click at [328, 103] on ul "Style Present" at bounding box center [540, 106] width 740 height 21
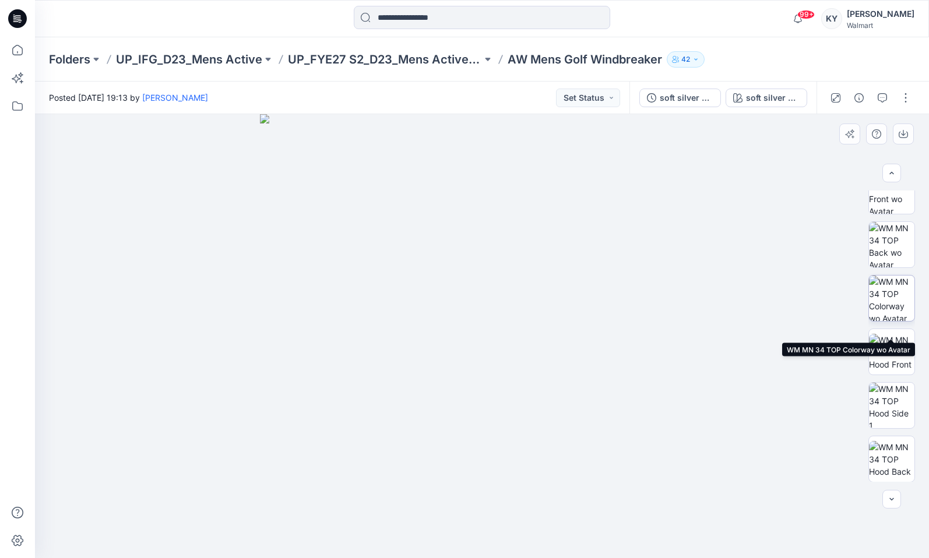
scroll to position [131, 0]
click at [894, 174] on icon "button" at bounding box center [891, 172] width 9 height 9
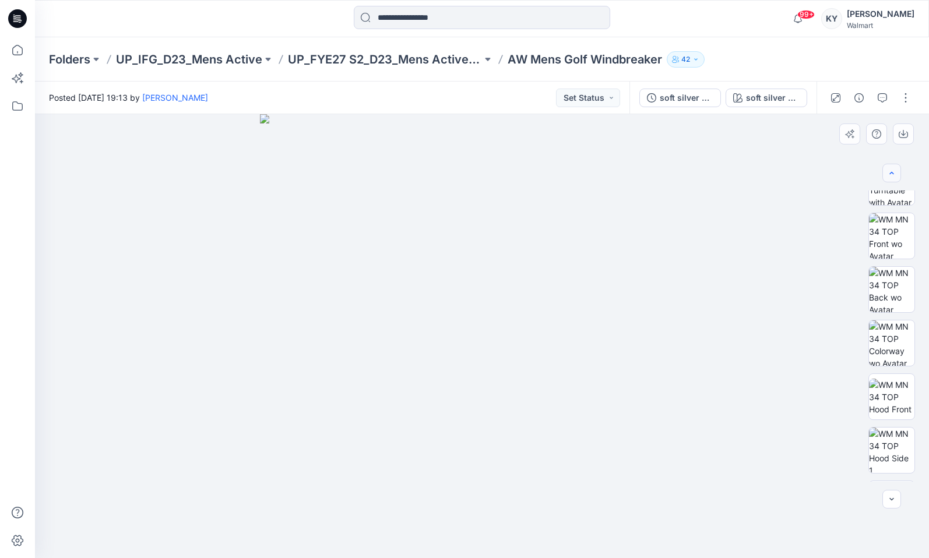
click at [893, 174] on icon "button" at bounding box center [891, 172] width 9 height 9
click at [894, 174] on icon "button" at bounding box center [891, 172] width 9 height 9
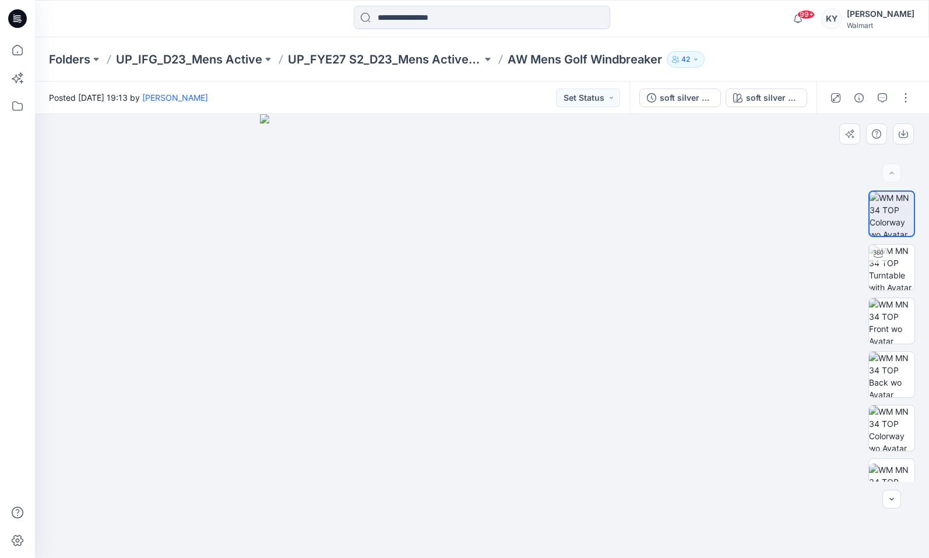
click at [894, 174] on div at bounding box center [891, 173] width 19 height 19
click at [895, 173] on div at bounding box center [891, 173] width 19 height 19
click at [404, 61] on p "UP_FYE27 S2_D23_Mens Active - IFG" at bounding box center [385, 59] width 194 height 16
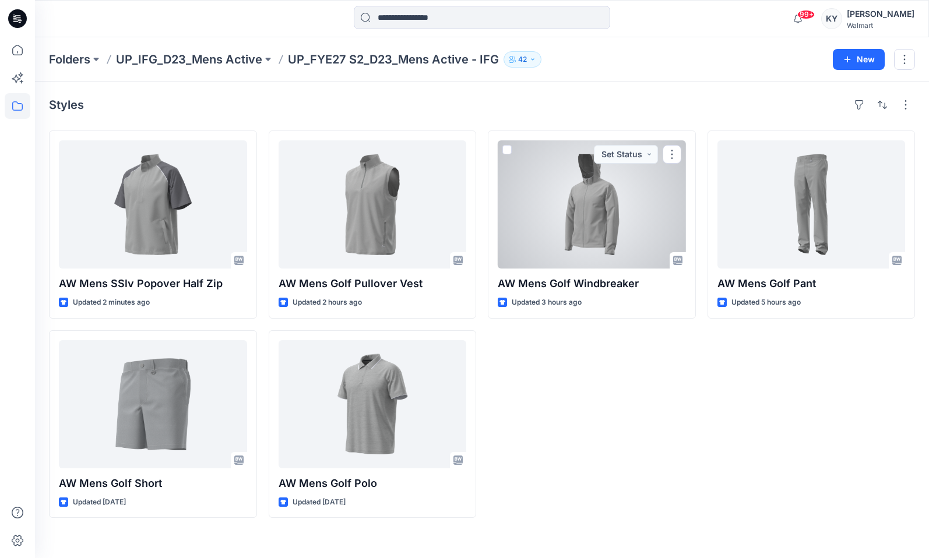
click at [651, 242] on div at bounding box center [592, 204] width 188 height 128
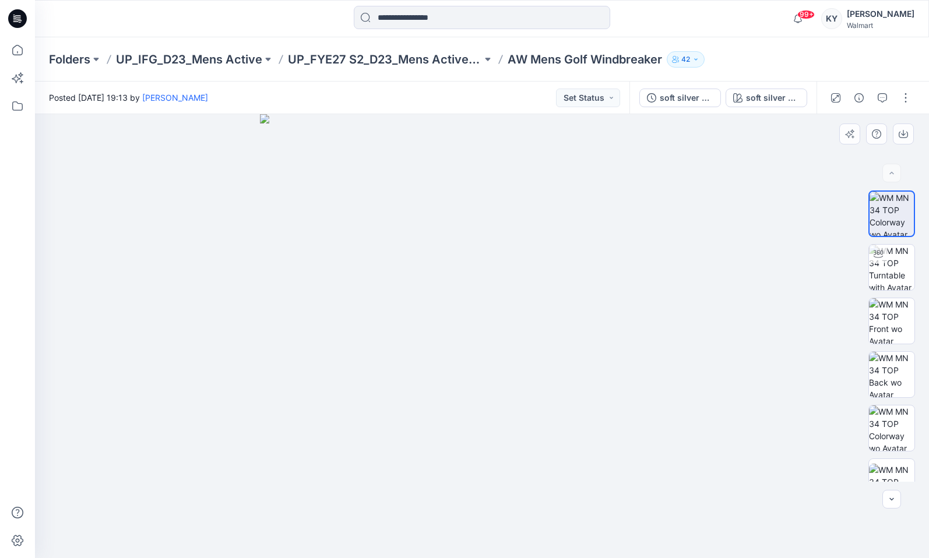
click at [846, 258] on div at bounding box center [482, 336] width 894 height 444
click at [886, 224] on img at bounding box center [892, 214] width 44 height 44
click at [892, 172] on div at bounding box center [891, 173] width 19 height 19
click at [906, 98] on button "button" at bounding box center [905, 98] width 19 height 19
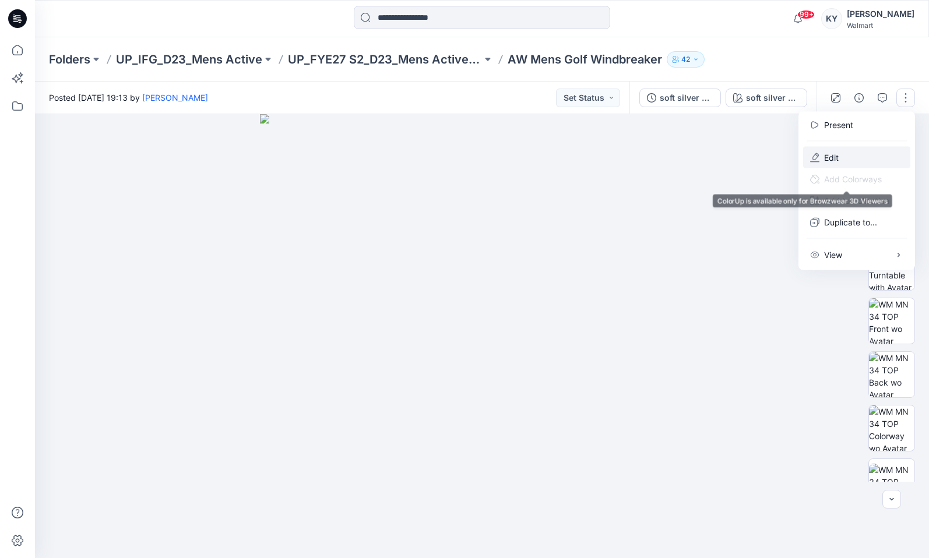
click at [837, 157] on p "Edit" at bounding box center [831, 158] width 15 height 12
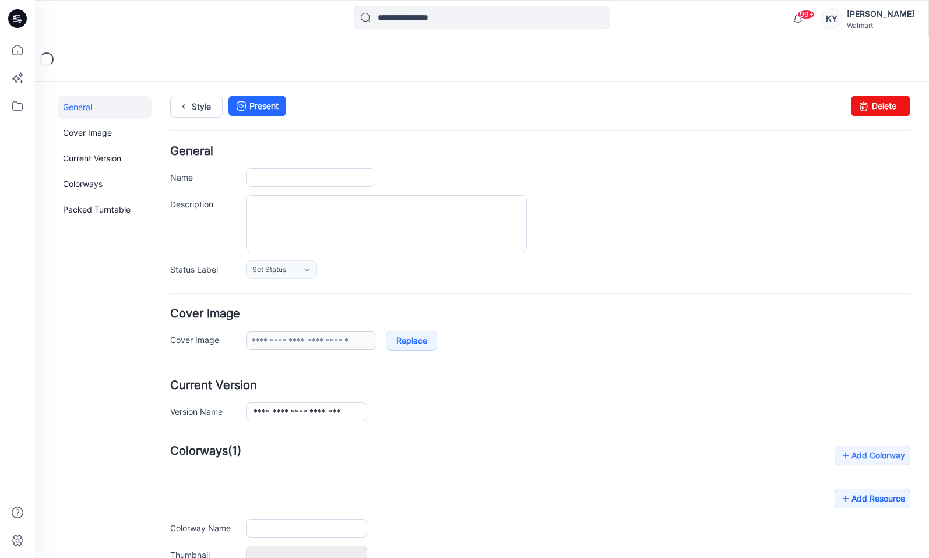
type input "**********"
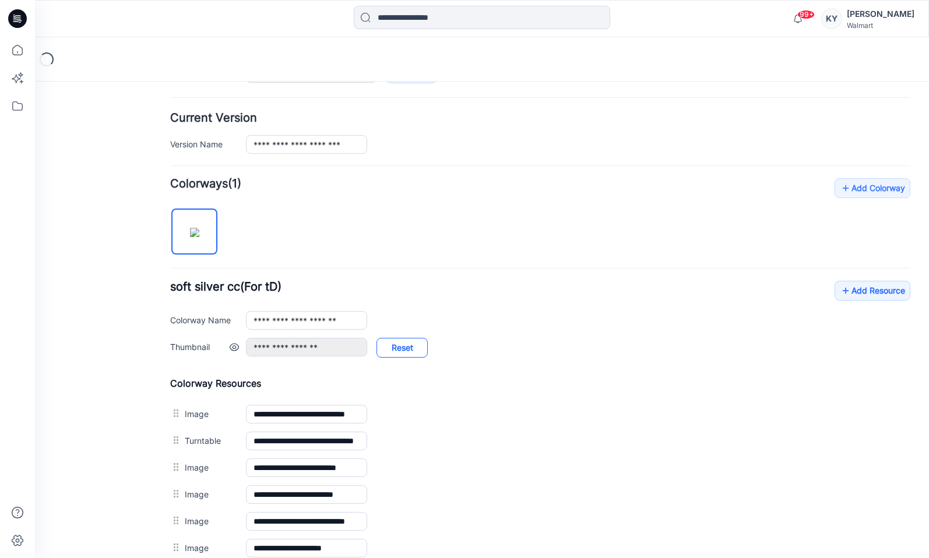
scroll to position [273, 0]
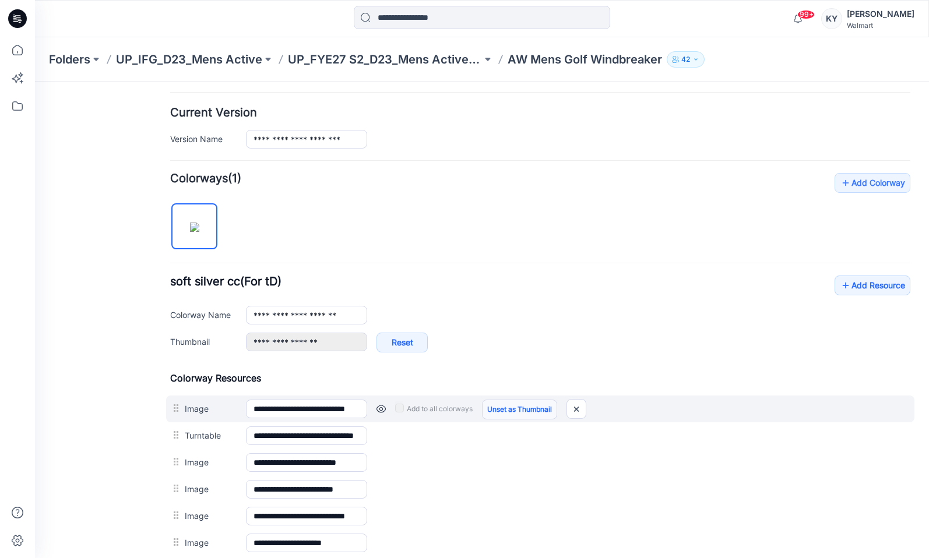
click at [523, 411] on link "Unset as Thumbnail" at bounding box center [519, 410] width 75 height 20
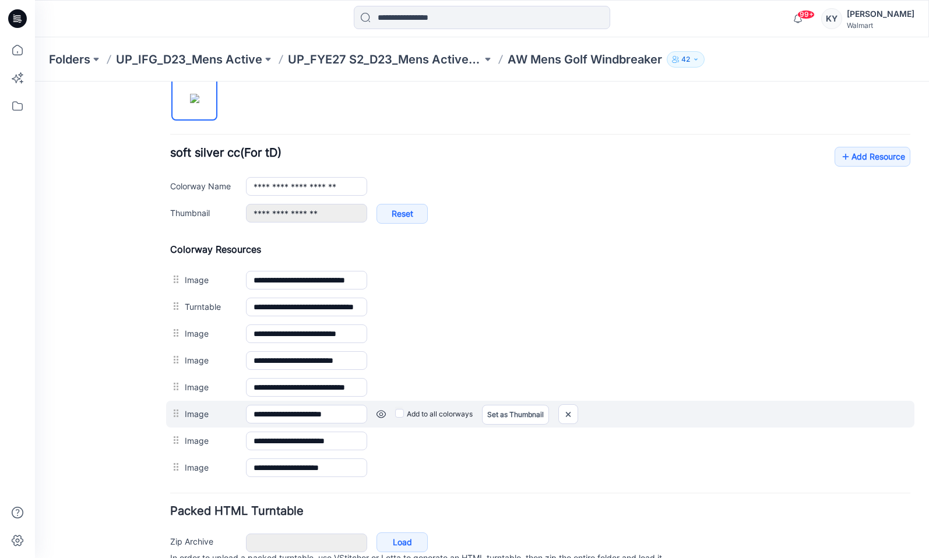
scroll to position [424, 0]
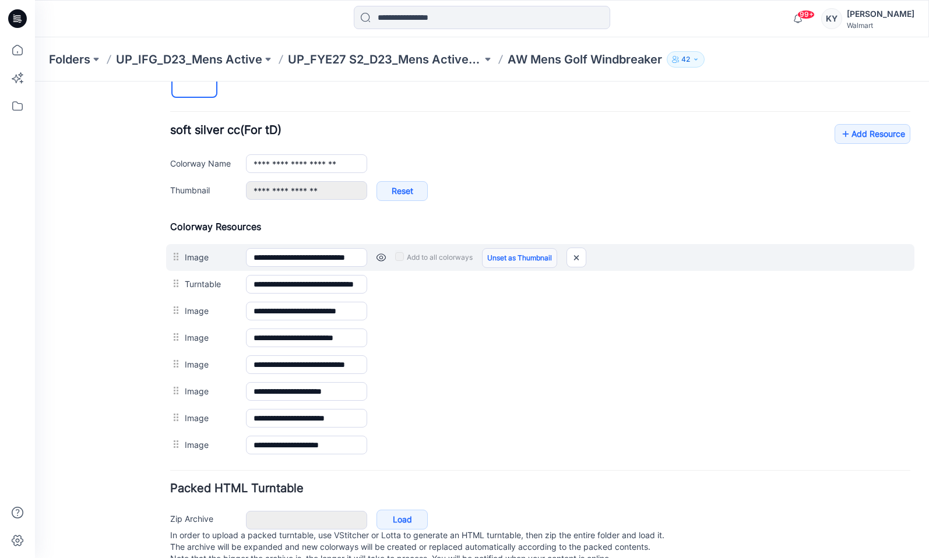
click at [533, 259] on link "Unset as Thumbnail" at bounding box center [519, 258] width 75 height 20
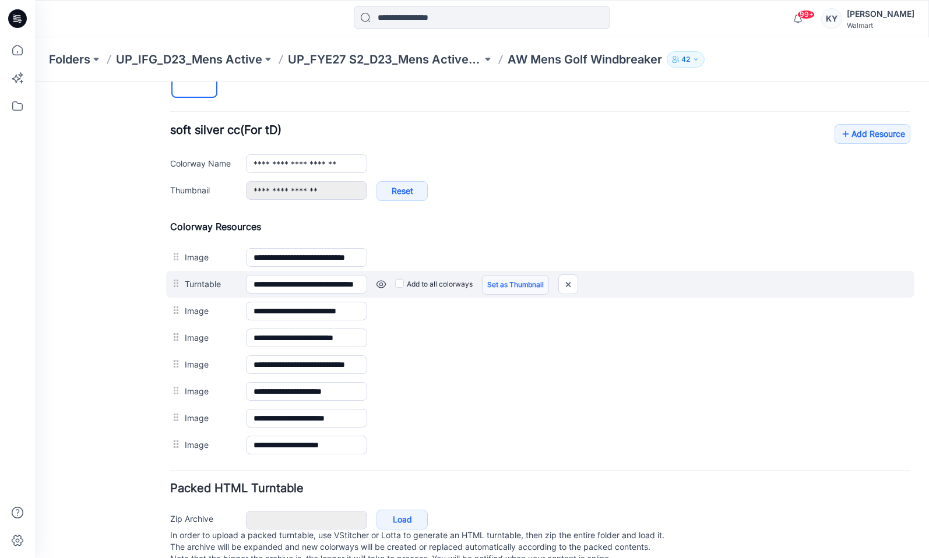
click at [35, 82] on link "Set as Thumbnail" at bounding box center [35, 82] width 0 height 0
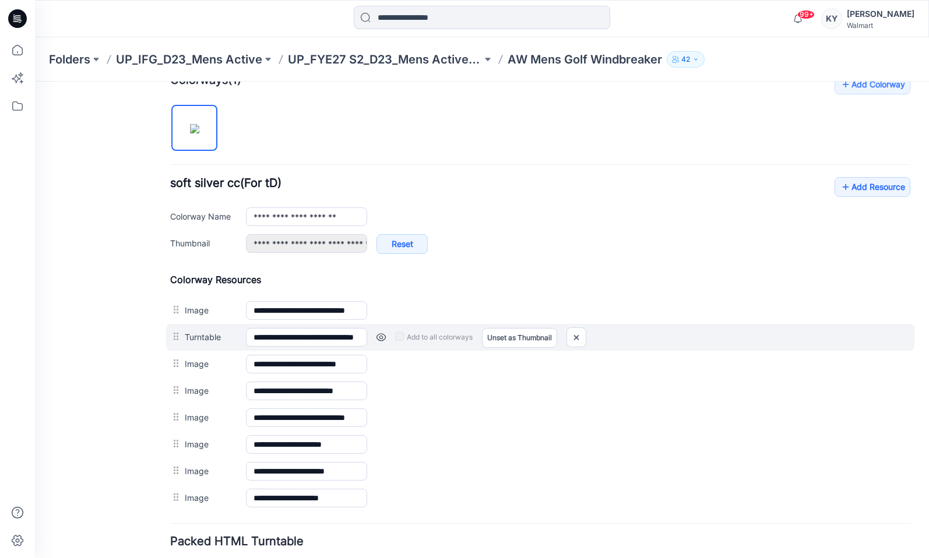
scroll to position [373, 0]
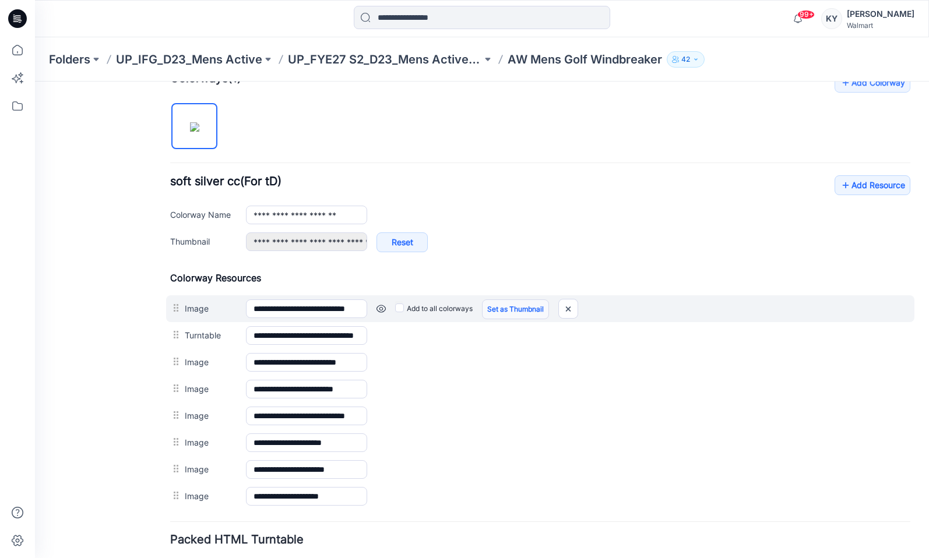
click at [514, 309] on link "Set as Thumbnail" at bounding box center [515, 310] width 67 height 20
type input "**********"
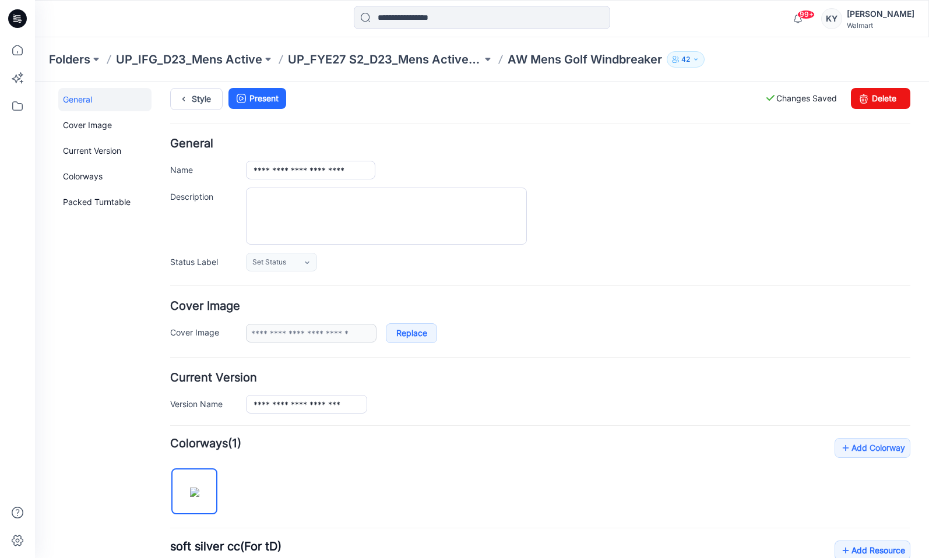
scroll to position [0, 0]
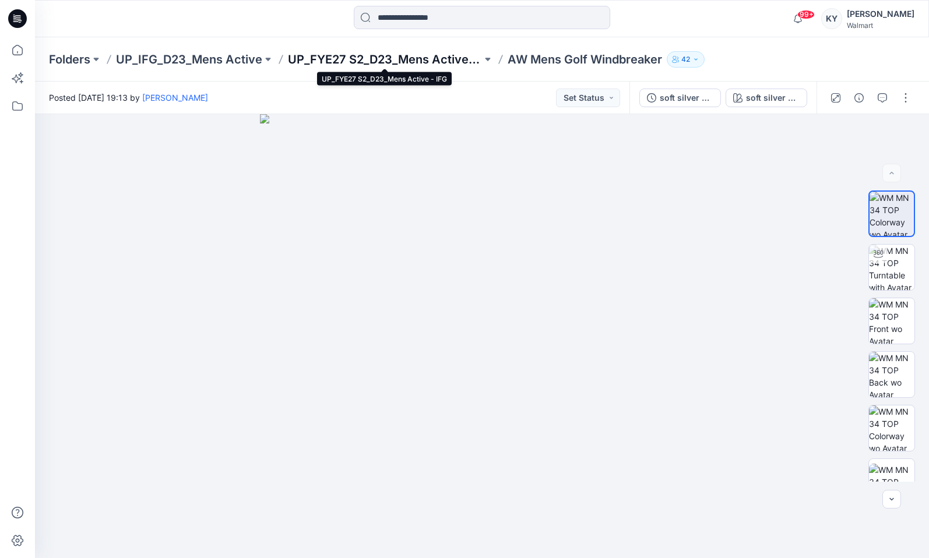
click at [443, 61] on p "UP_FYE27 S2_D23_Mens Active - IFG" at bounding box center [385, 59] width 194 height 16
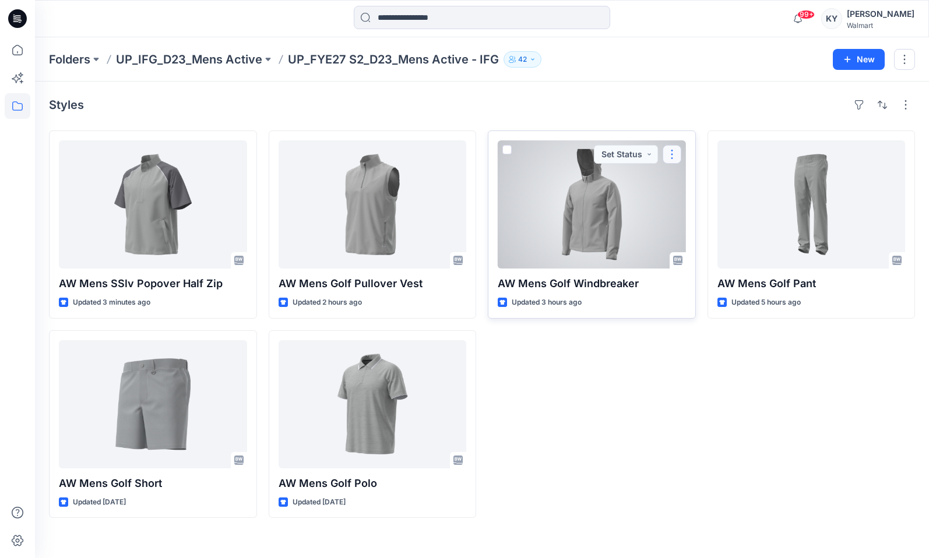
click at [674, 156] on button "button" at bounding box center [672, 154] width 19 height 19
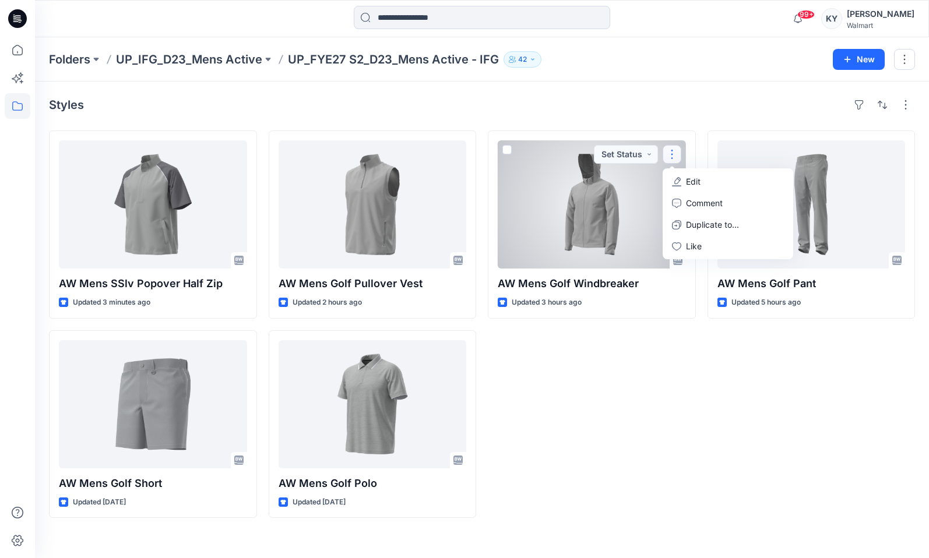
click at [601, 230] on div at bounding box center [592, 204] width 188 height 128
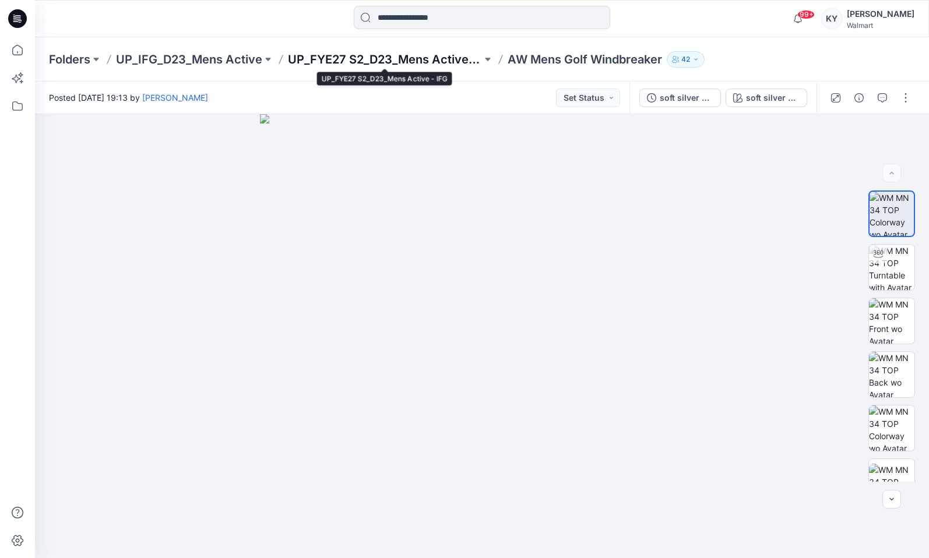
click at [453, 59] on p "UP_FYE27 S2_D23_Mens Active - IFG" at bounding box center [385, 59] width 194 height 16
